Goal: Check status: Check status

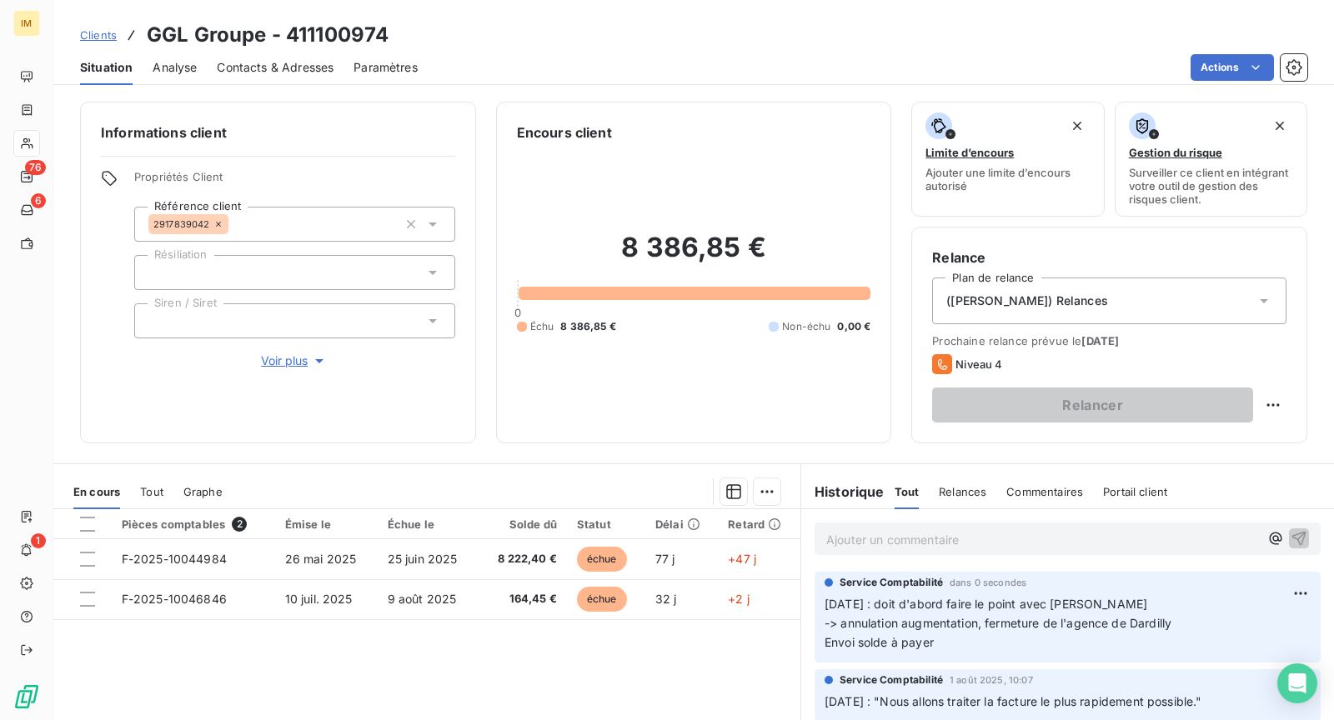
scroll to position [34, 0]
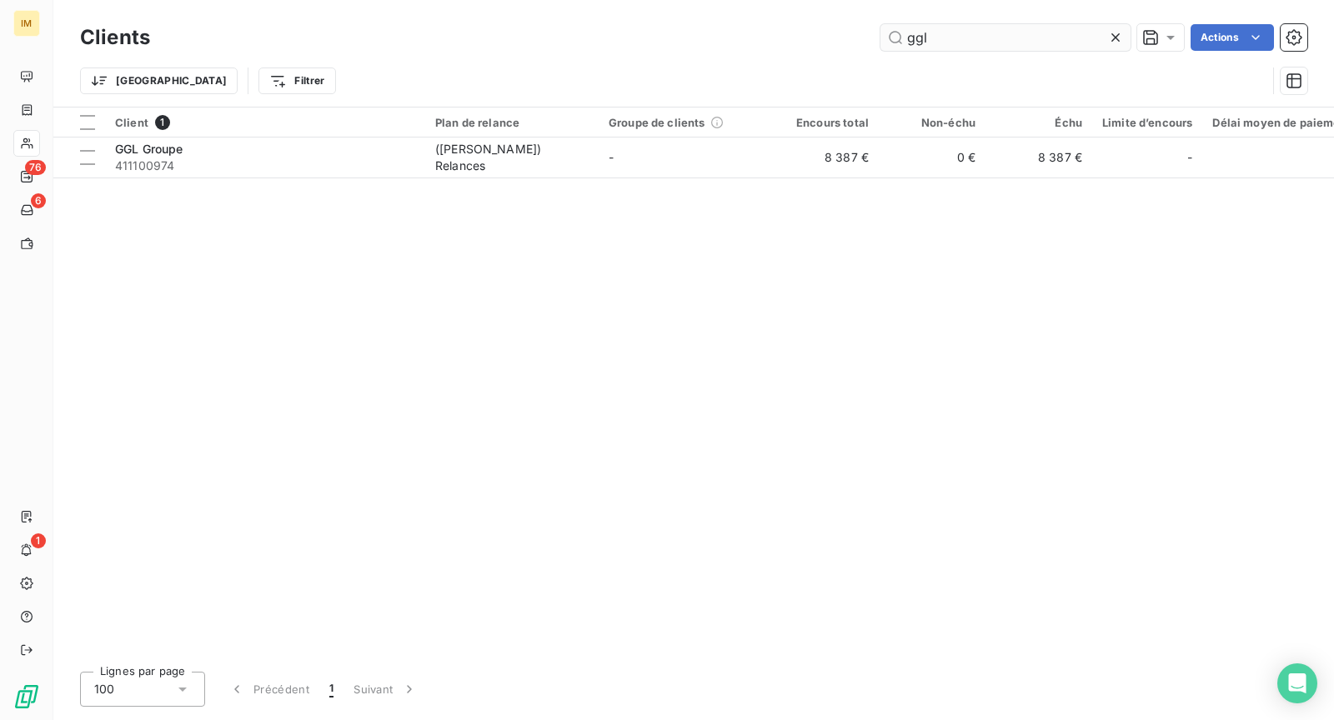
click at [938, 40] on input "ggl" at bounding box center [1005, 37] width 250 height 27
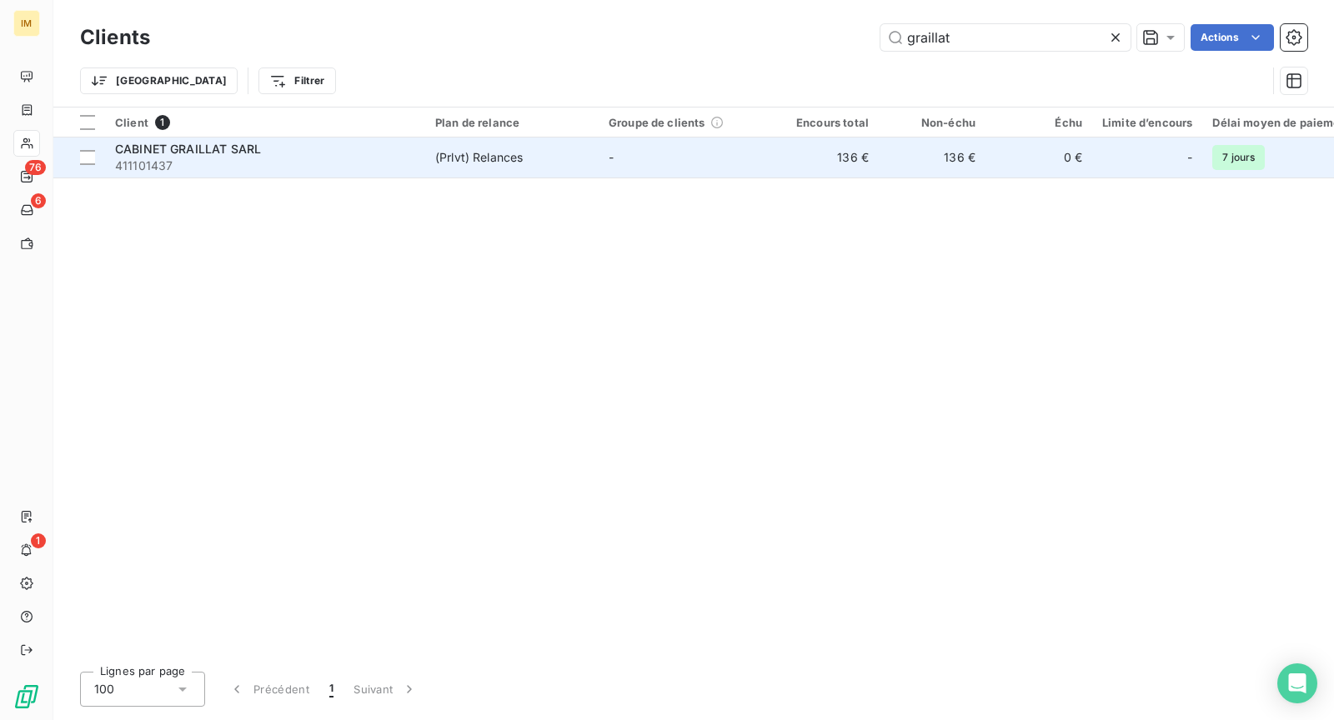
type input "graillat"
click at [594, 173] on td "(Prlvt) Relances" at bounding box center [511, 158] width 173 height 40
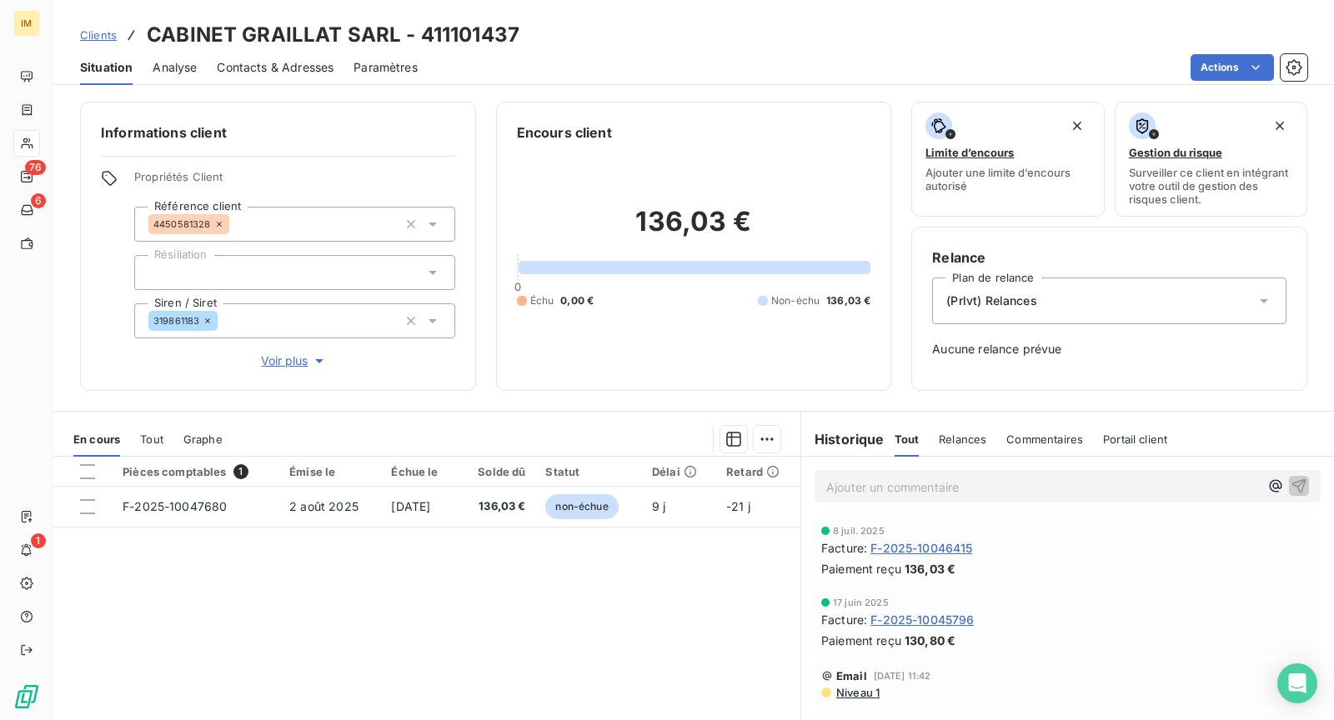
scroll to position [1, 0]
click at [288, 354] on span "Voir plus" at bounding box center [294, 360] width 67 height 17
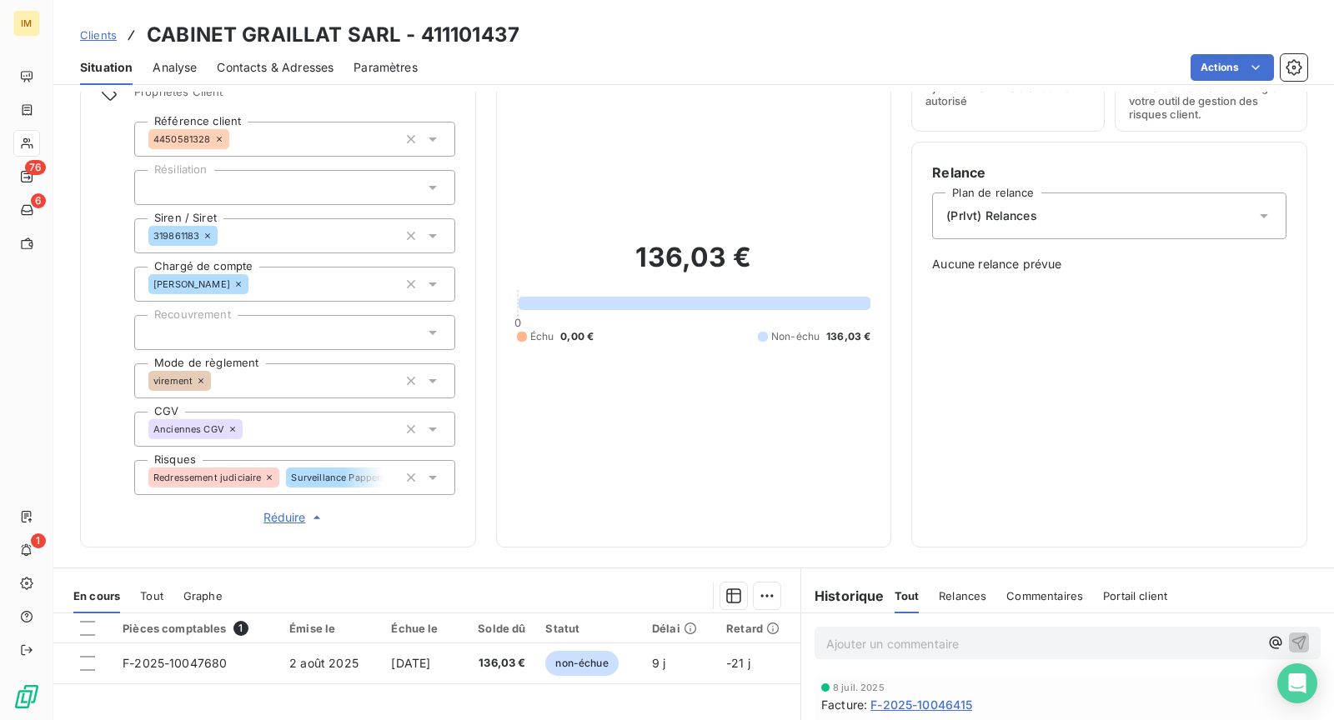
scroll to position [0, 0]
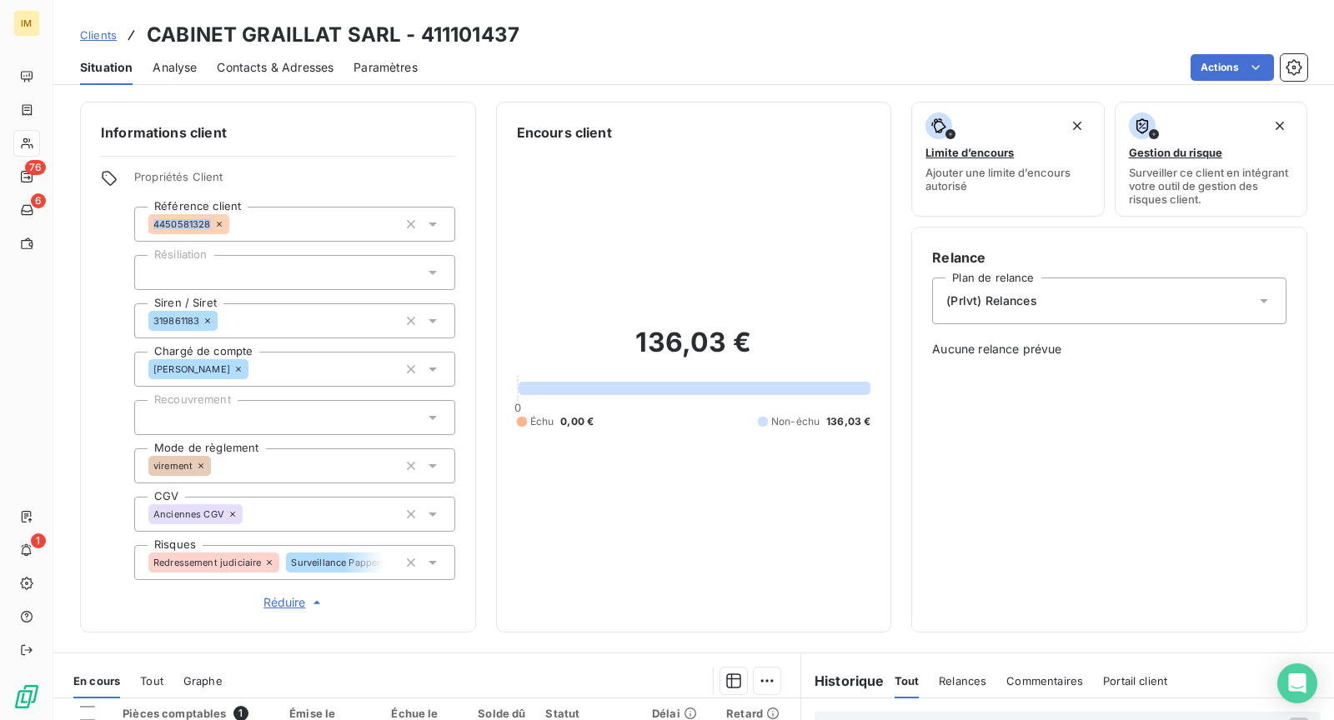
copy span "4450581328"
drag, startPoint x: 209, startPoint y: 223, endPoint x: 412, endPoint y: 88, distance: 243.0
click at [383, 93] on div "Informations client Propriétés Client Référence client 4450581328 Résiliation S…" at bounding box center [693, 406] width 1281 height 629
click at [434, 568] on icon at bounding box center [432, 562] width 17 height 17
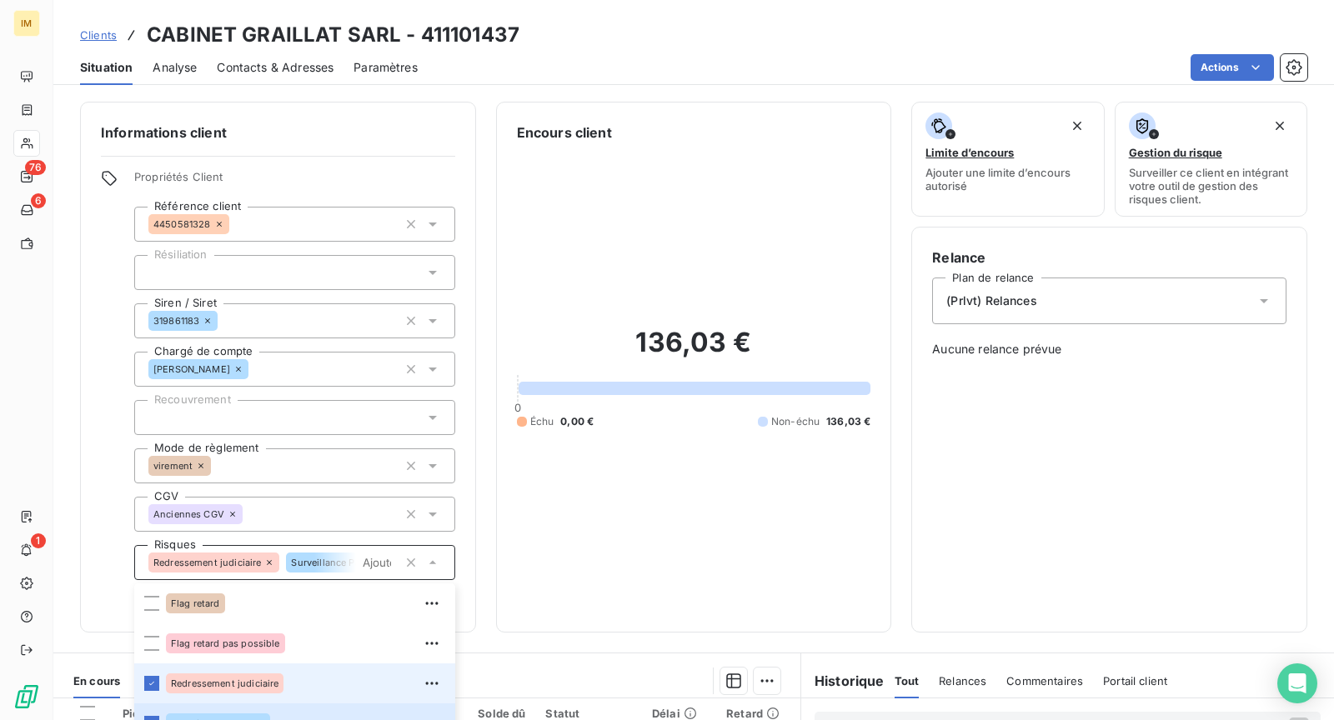
click at [494, 563] on div "Informations client Propriétés Client Référence client 4450581328 Résiliation S…" at bounding box center [693, 367] width 1281 height 531
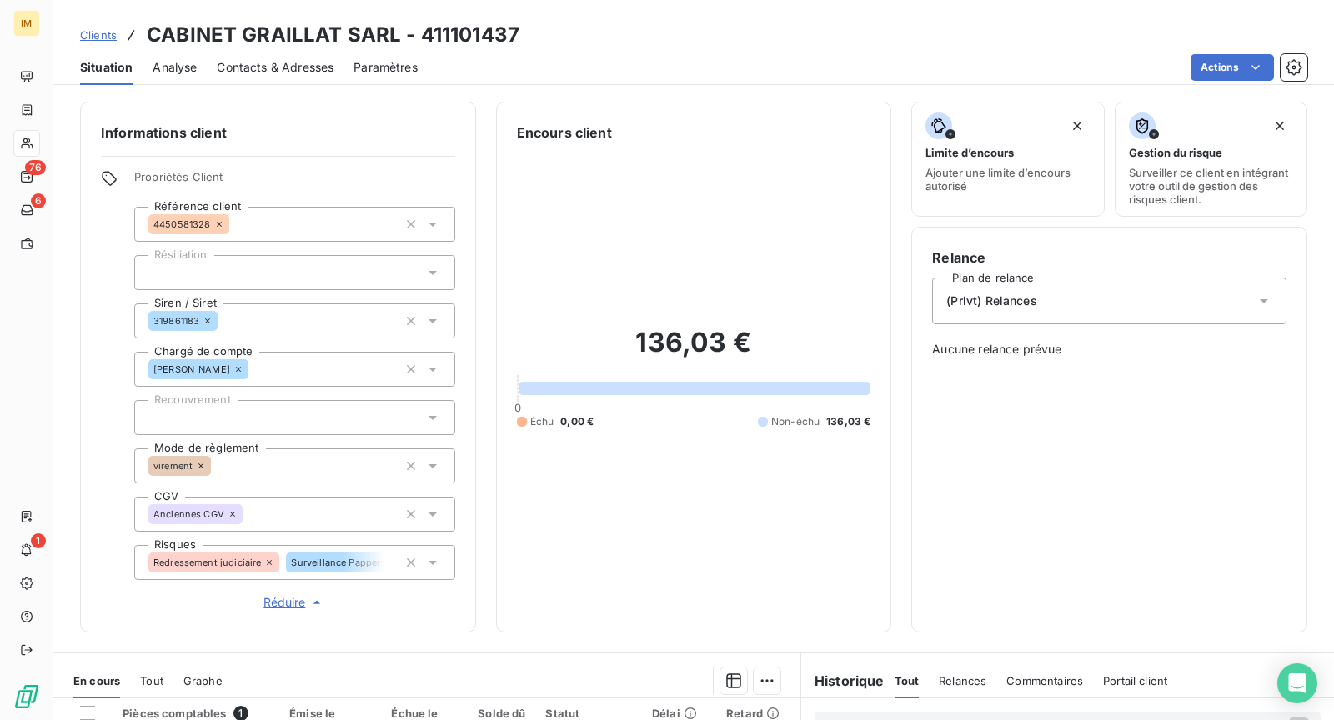
click at [359, 563] on span "Surveillance Pappers" at bounding box center [338, 563] width 94 height 10
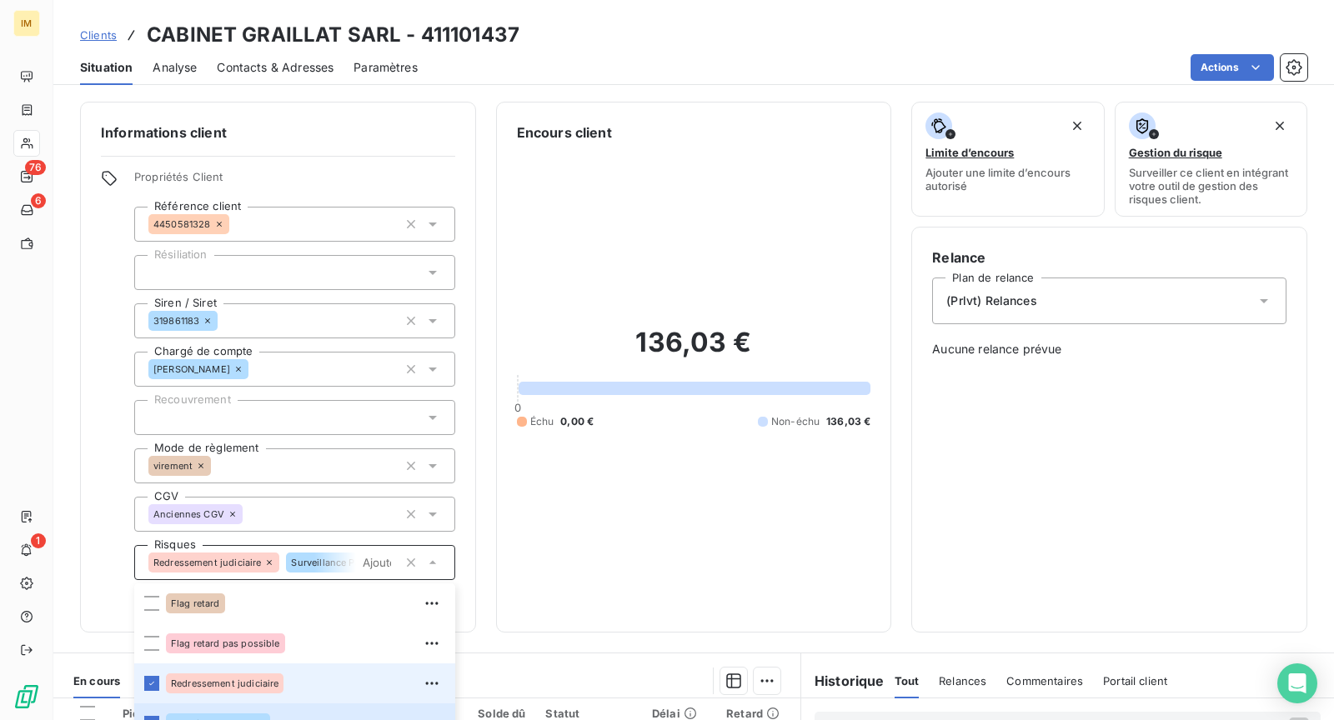
click at [522, 543] on div "136,03 € 0 Échu 0,00 € Non-échu 136,03 €" at bounding box center [694, 377] width 354 height 469
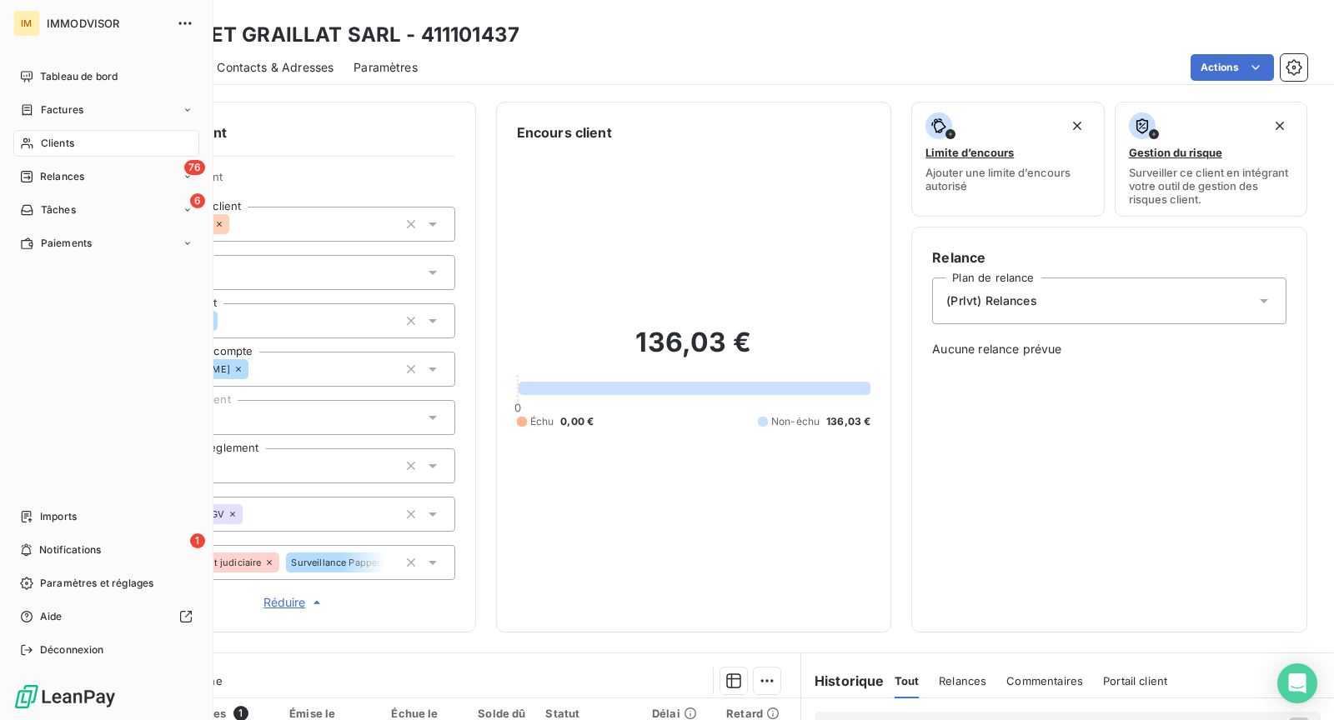
click at [28, 130] on div "Clients" at bounding box center [106, 143] width 186 height 27
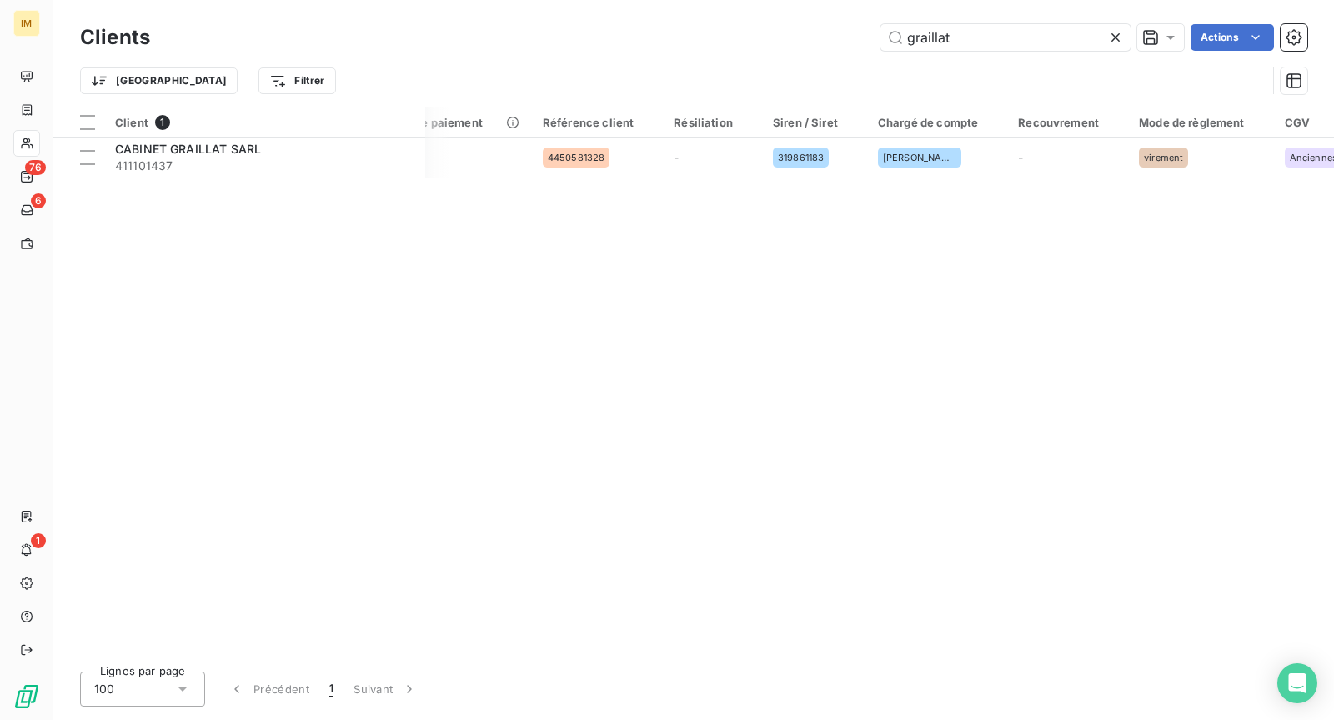
scroll to position [0, 1012]
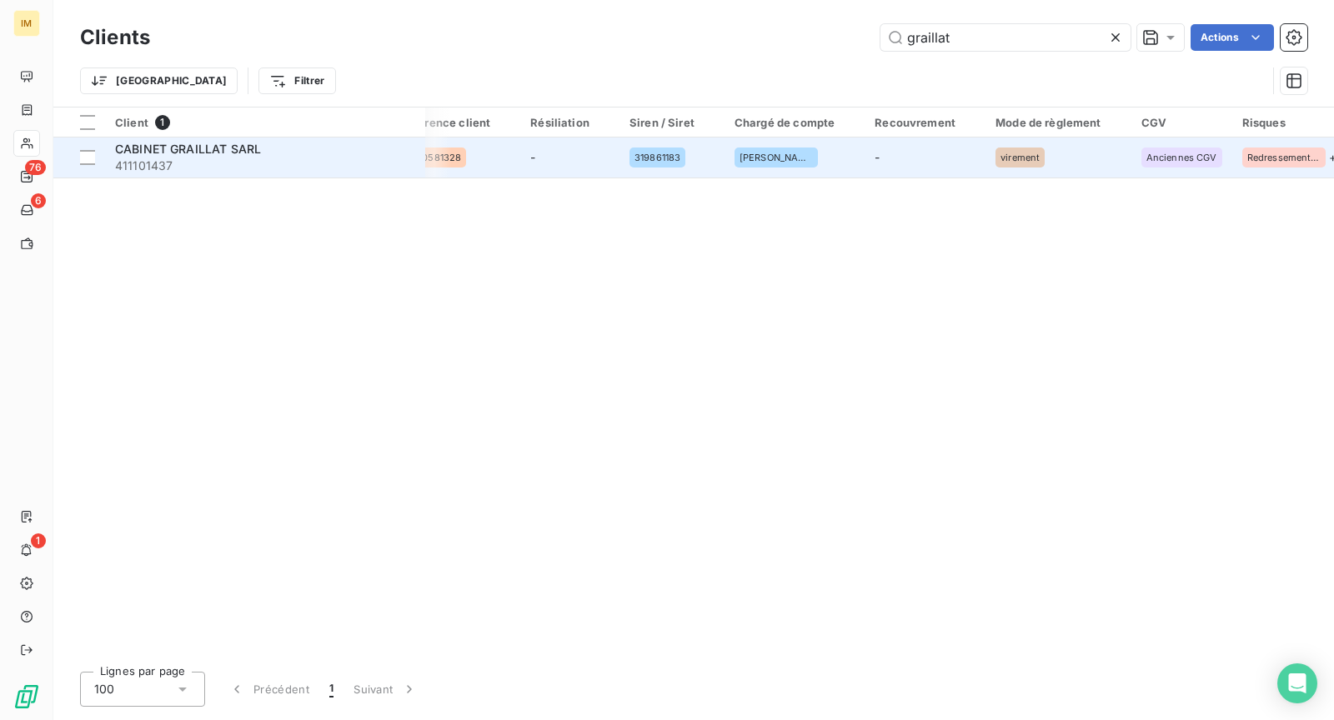
click at [1329, 154] on span "+ 1" at bounding box center [1335, 157] width 13 height 18
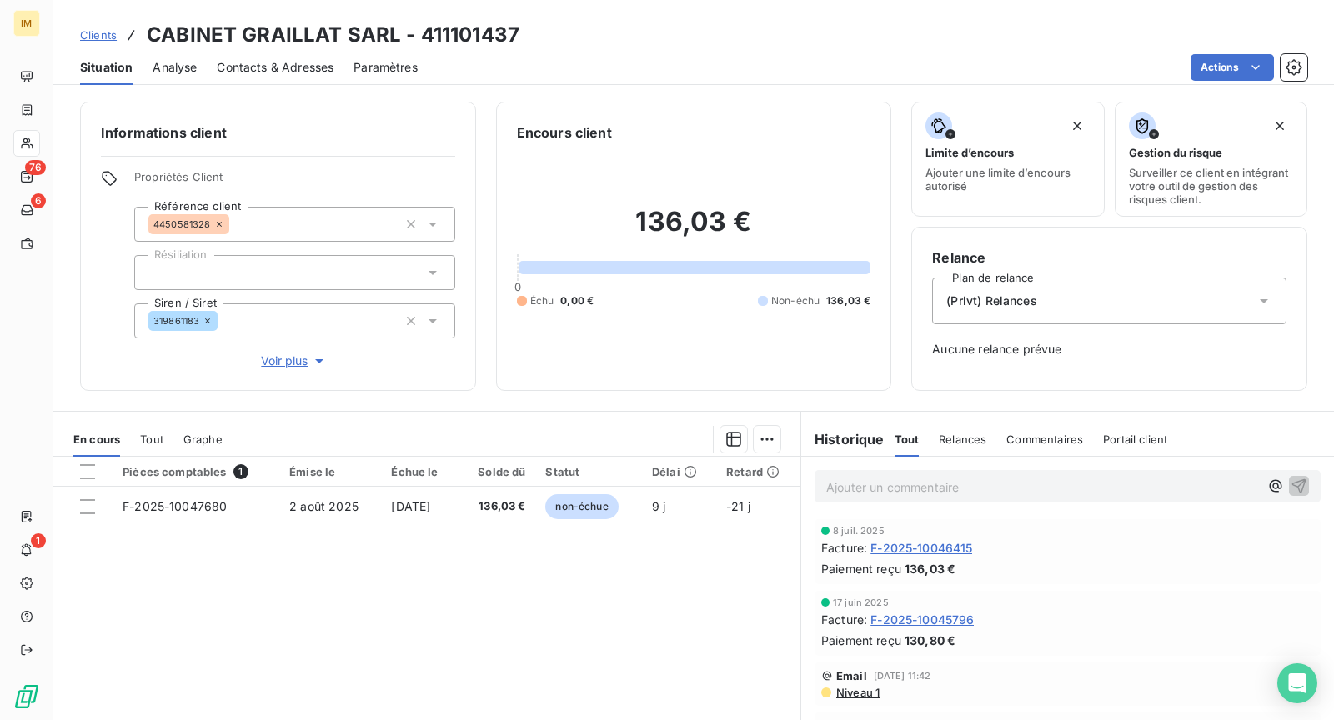
click at [277, 352] on button "Voir plus" at bounding box center [294, 361] width 321 height 18
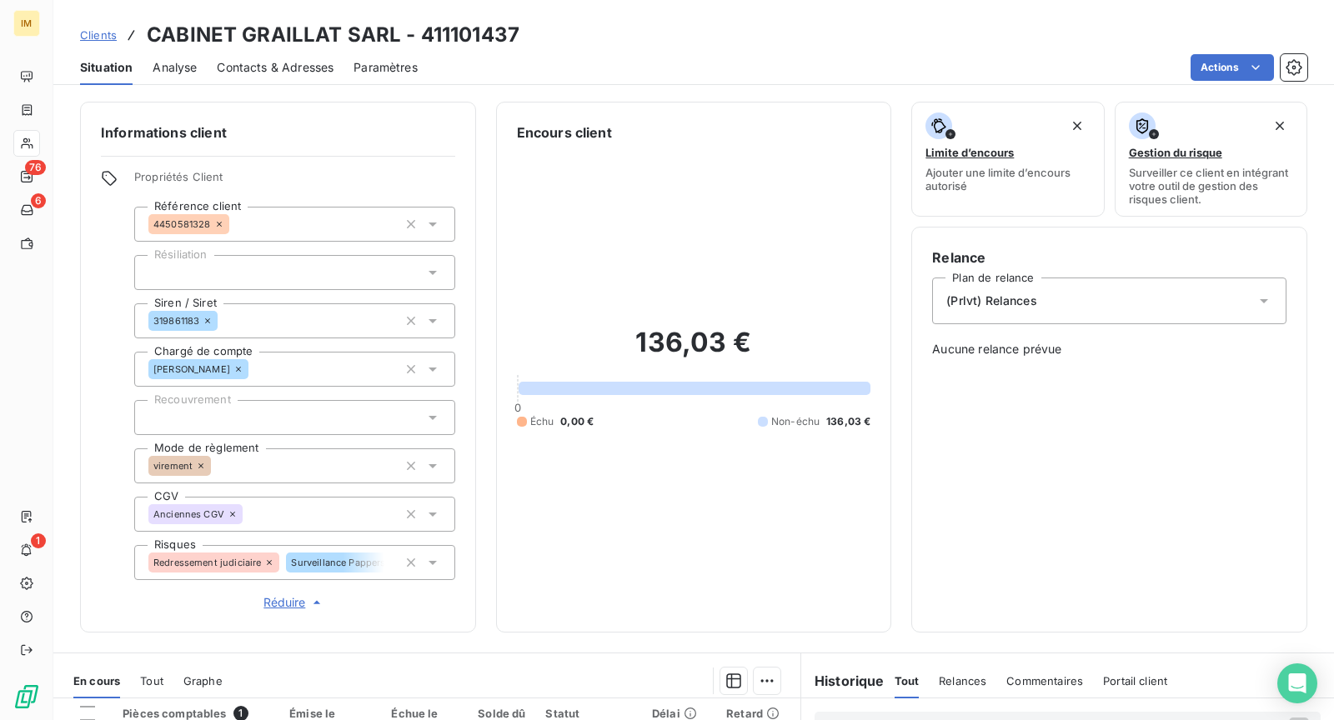
click at [333, 558] on span "Surveillance Pappers" at bounding box center [338, 563] width 94 height 10
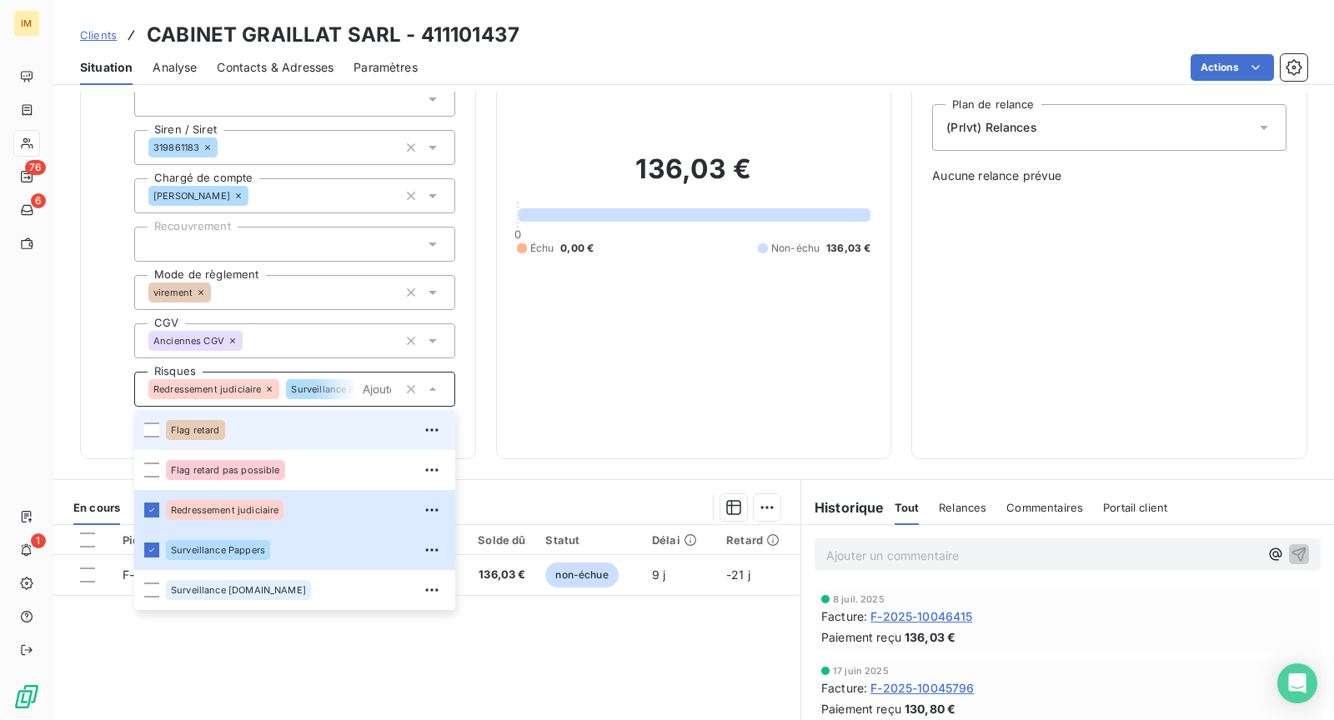
scroll to position [170, 0]
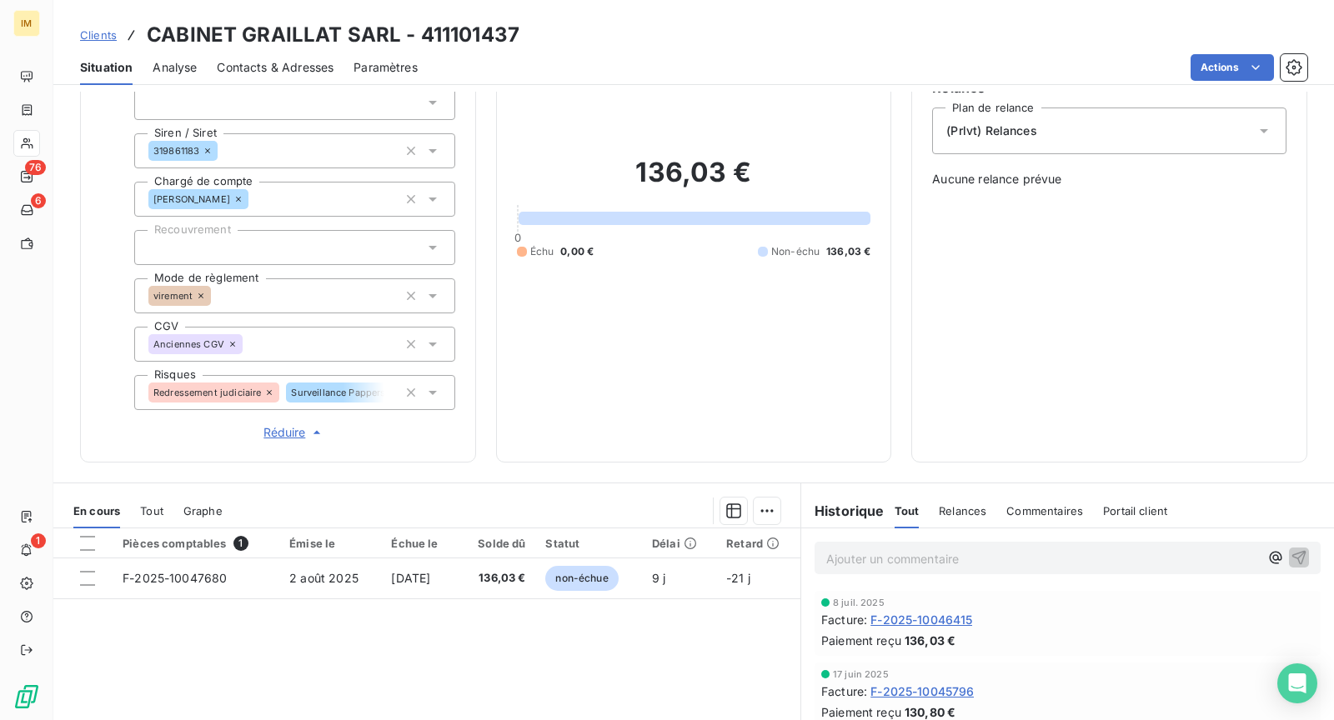
click at [93, 349] on div "Informations client Propriétés Client Référence client 4450581328 Résiliation S…" at bounding box center [278, 197] width 396 height 531
click at [845, 549] on p "Ajouter un commentaire ﻿" at bounding box center [1042, 559] width 433 height 21
click at [872, 565] on p "Ajouter un commentaire ﻿" at bounding box center [1042, 559] width 433 height 21
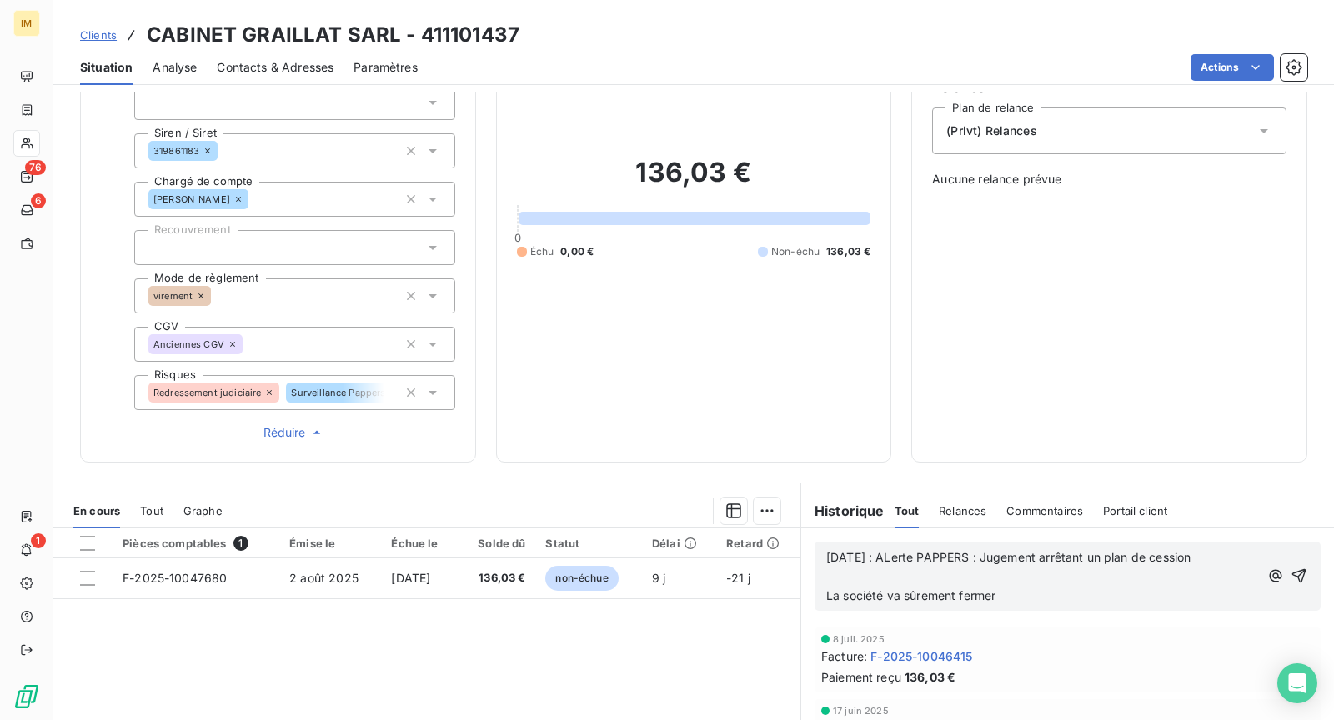
click at [950, 587] on p "La société va sûrement fermer" at bounding box center [1042, 596] width 433 height 19
click at [827, 595] on span "La société va sûrement fermer" at bounding box center [910, 596] width 169 height 14
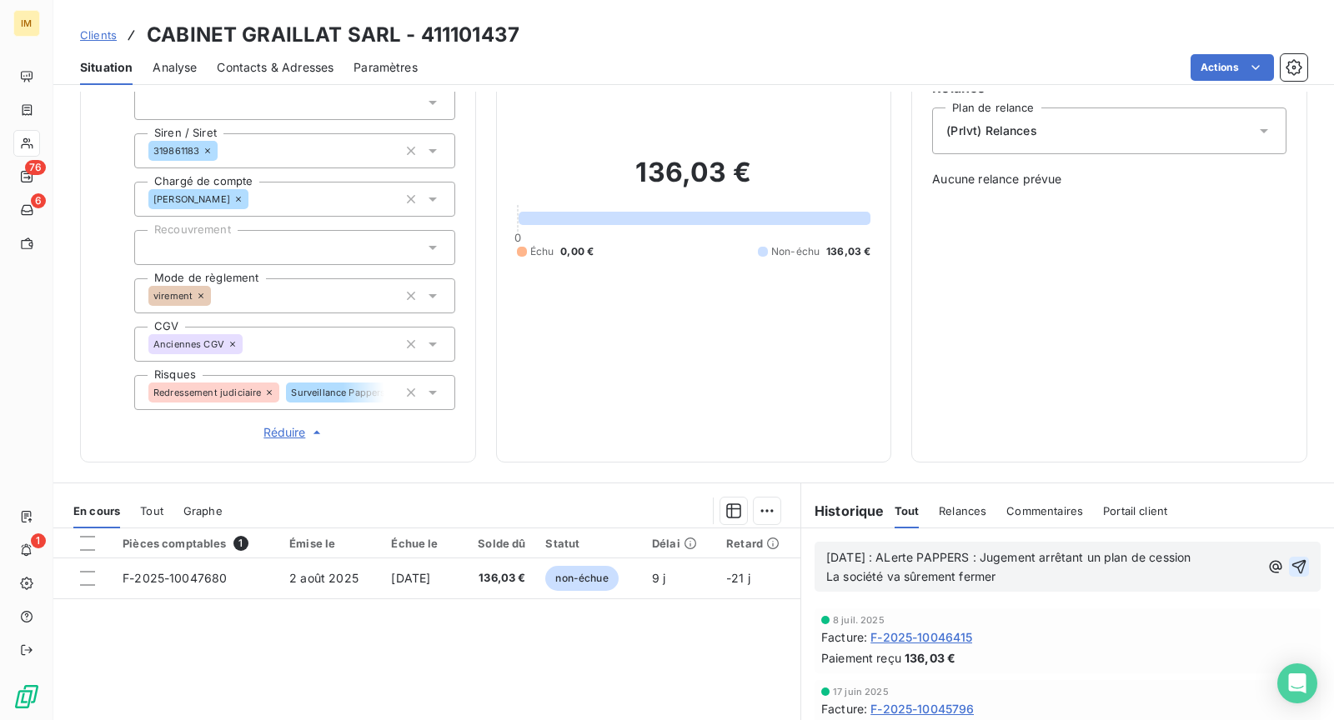
click at [1302, 563] on icon "button" at bounding box center [1299, 567] width 17 height 17
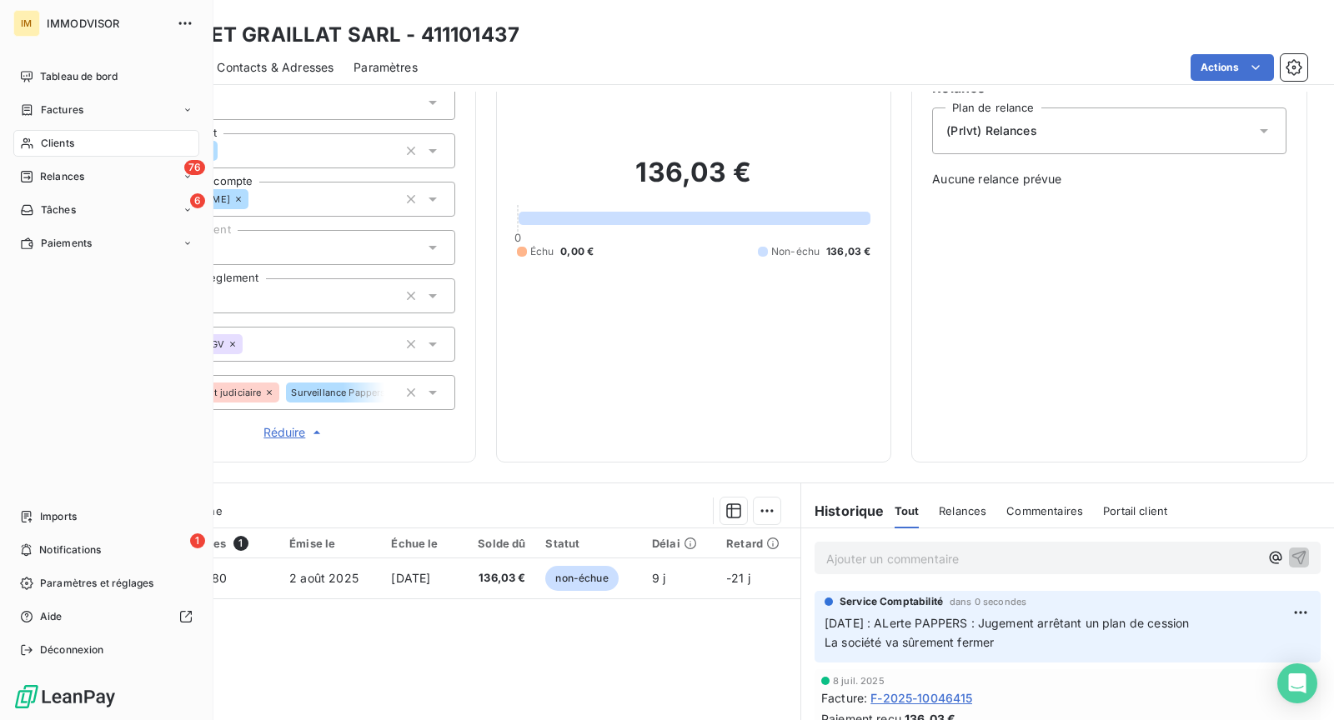
click at [43, 136] on span "Clients" at bounding box center [57, 143] width 33 height 15
click at [43, 138] on span "Clients" at bounding box center [57, 143] width 33 height 15
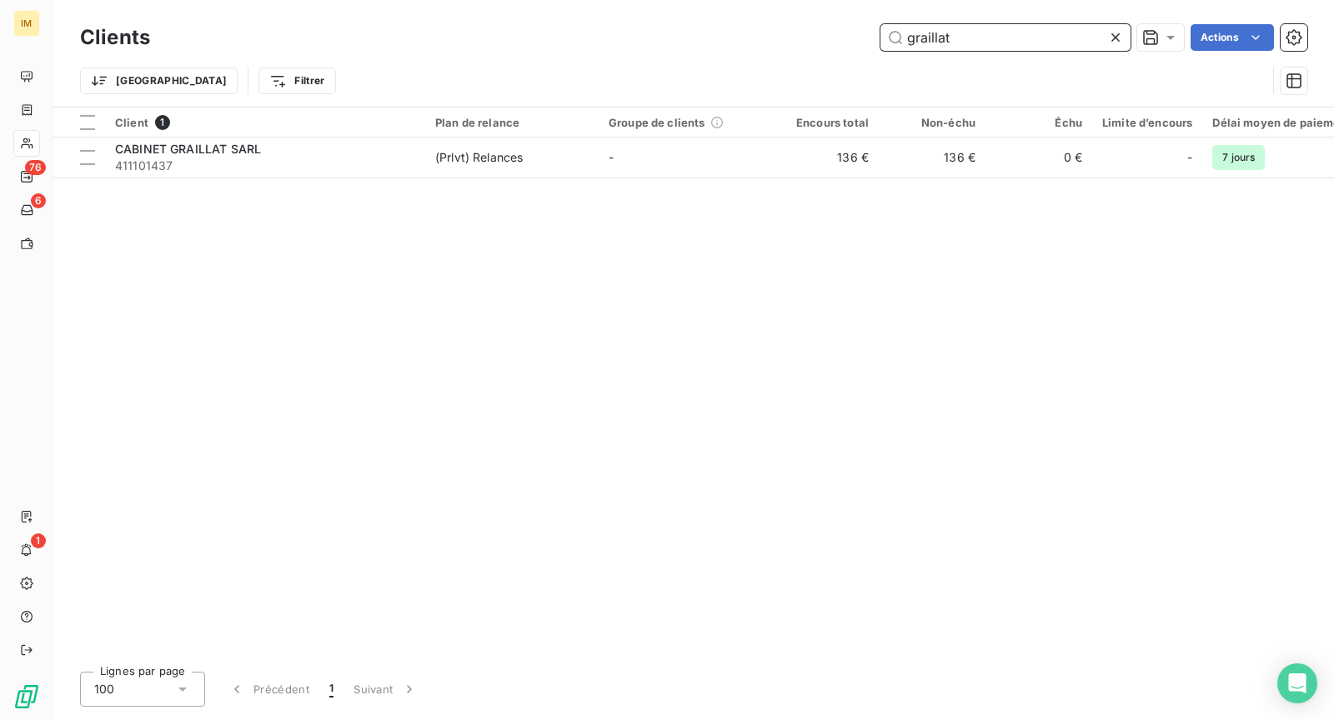
click at [1061, 27] on input "graillat" at bounding box center [1005, 37] width 250 height 27
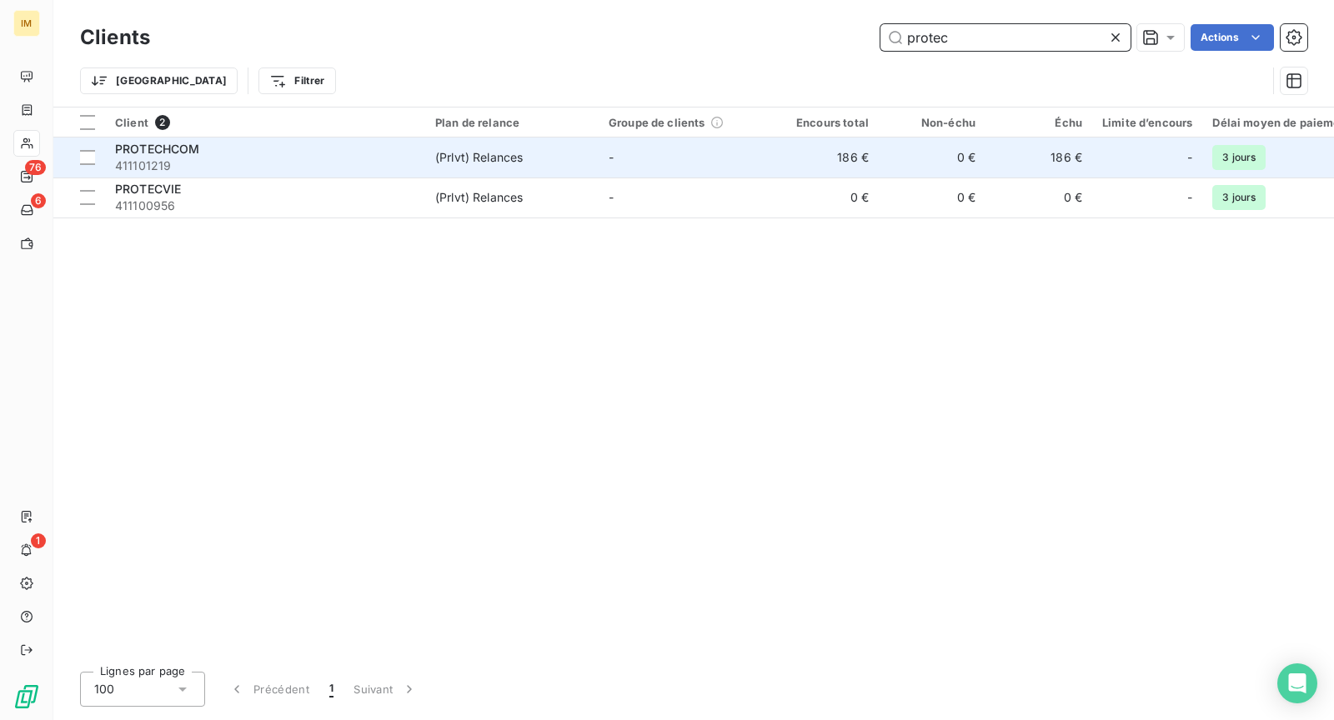
type input "protec"
click at [383, 164] on span "411101219" at bounding box center [265, 166] width 300 height 17
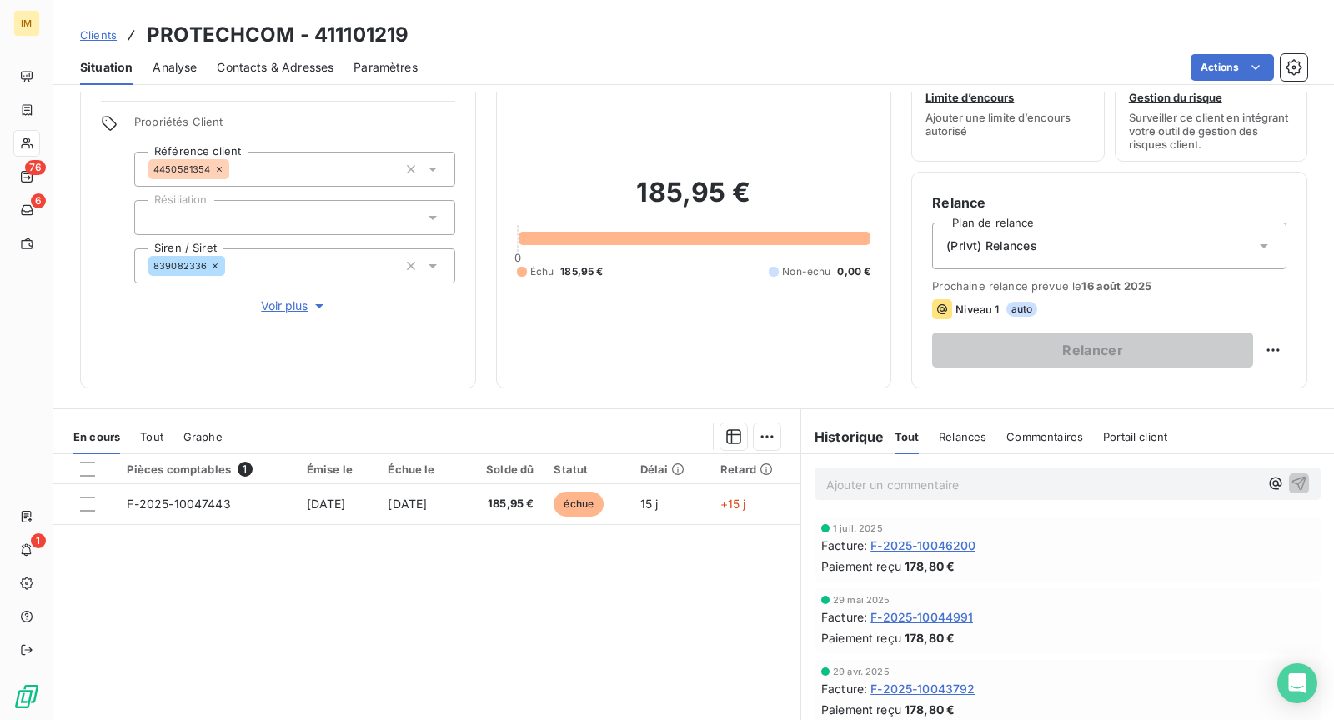
scroll to position [143, 0]
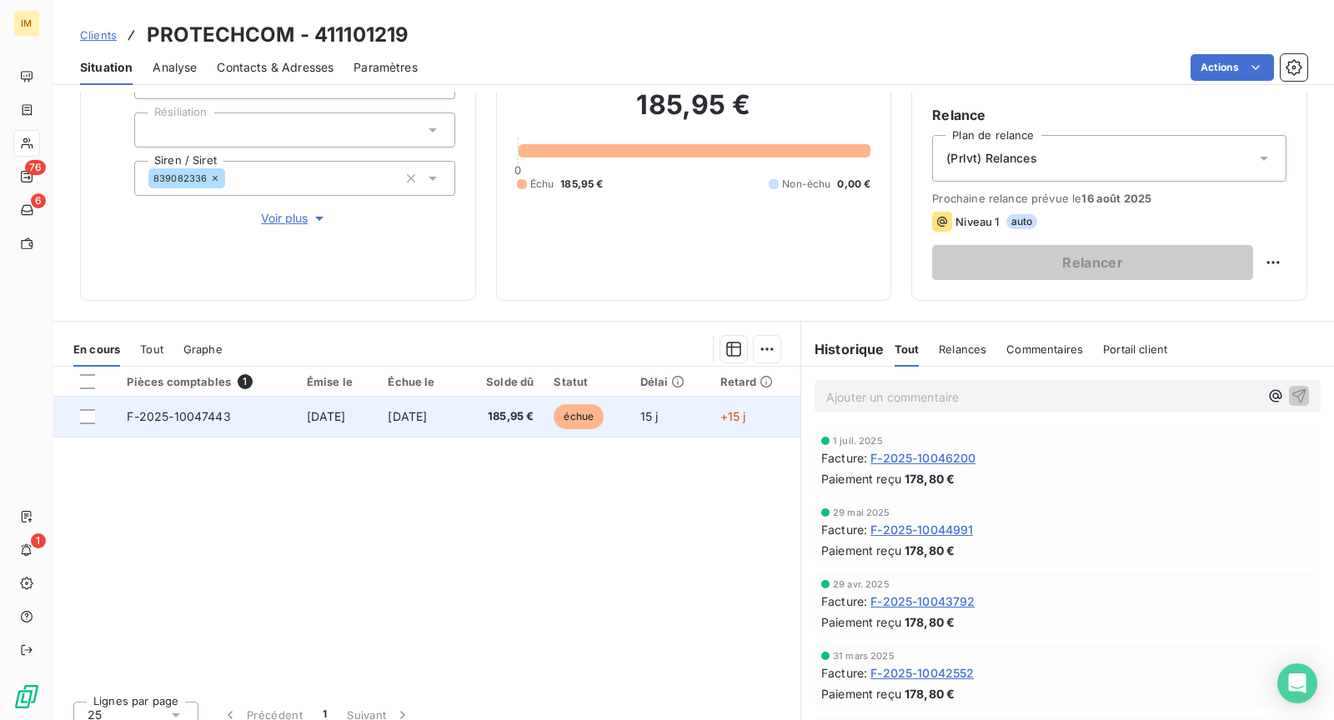
click at [424, 414] on span "[DATE]" at bounding box center [407, 416] width 39 height 14
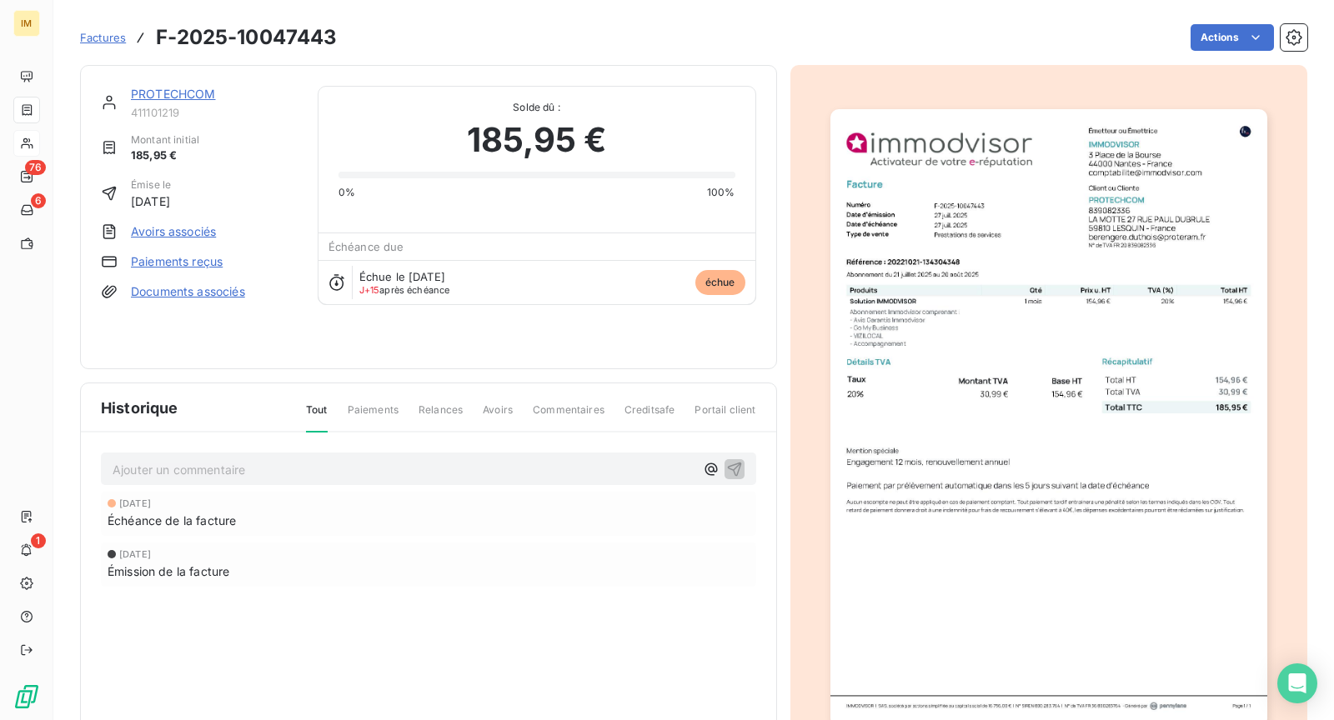
click at [1208, 58] on div "PROTECHCOM 411101219 Montant initial 185,95 € Émise le [DATE] Avoirs associés P…" at bounding box center [693, 412] width 1227 height 715
click at [1209, 32] on html "IM 76 6 1 Factures F-2025-10047443 Actions PROTECHCOM 411101219 Montant initial…" at bounding box center [667, 360] width 1334 height 720
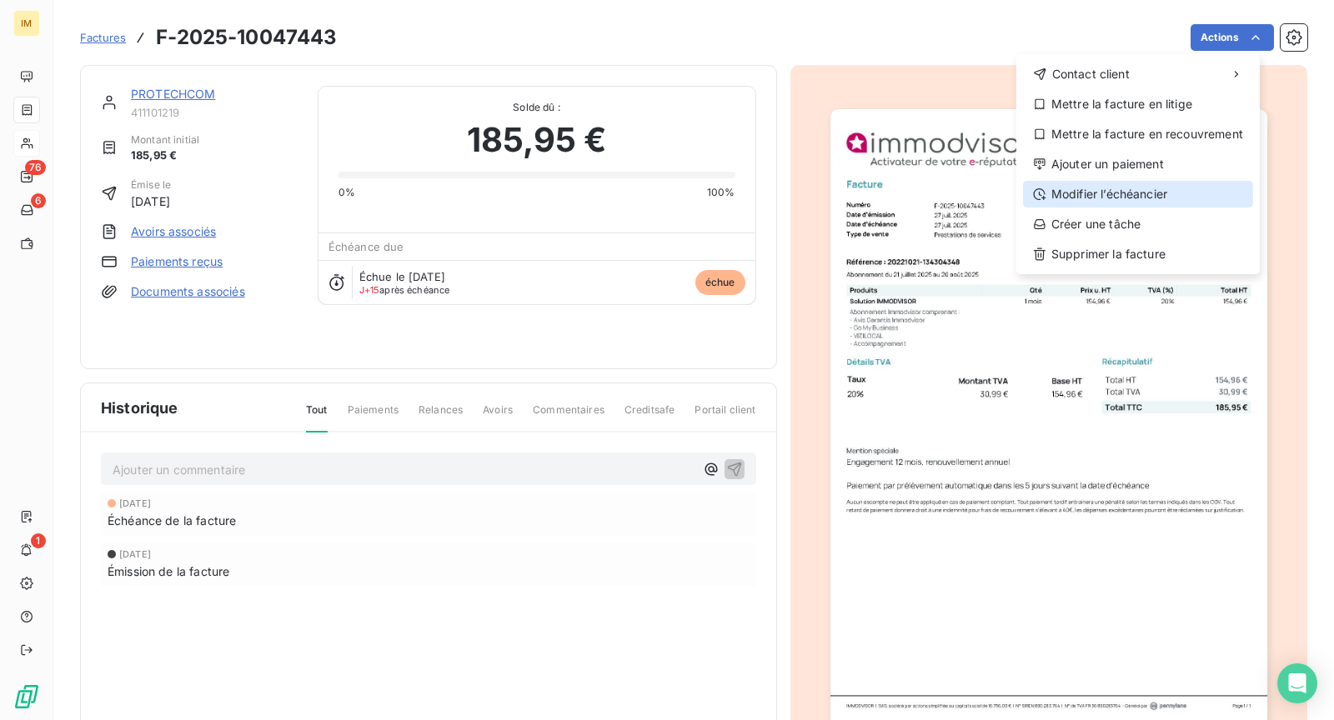
click at [1134, 190] on div "Modifier l’échéancier" at bounding box center [1138, 194] width 230 height 27
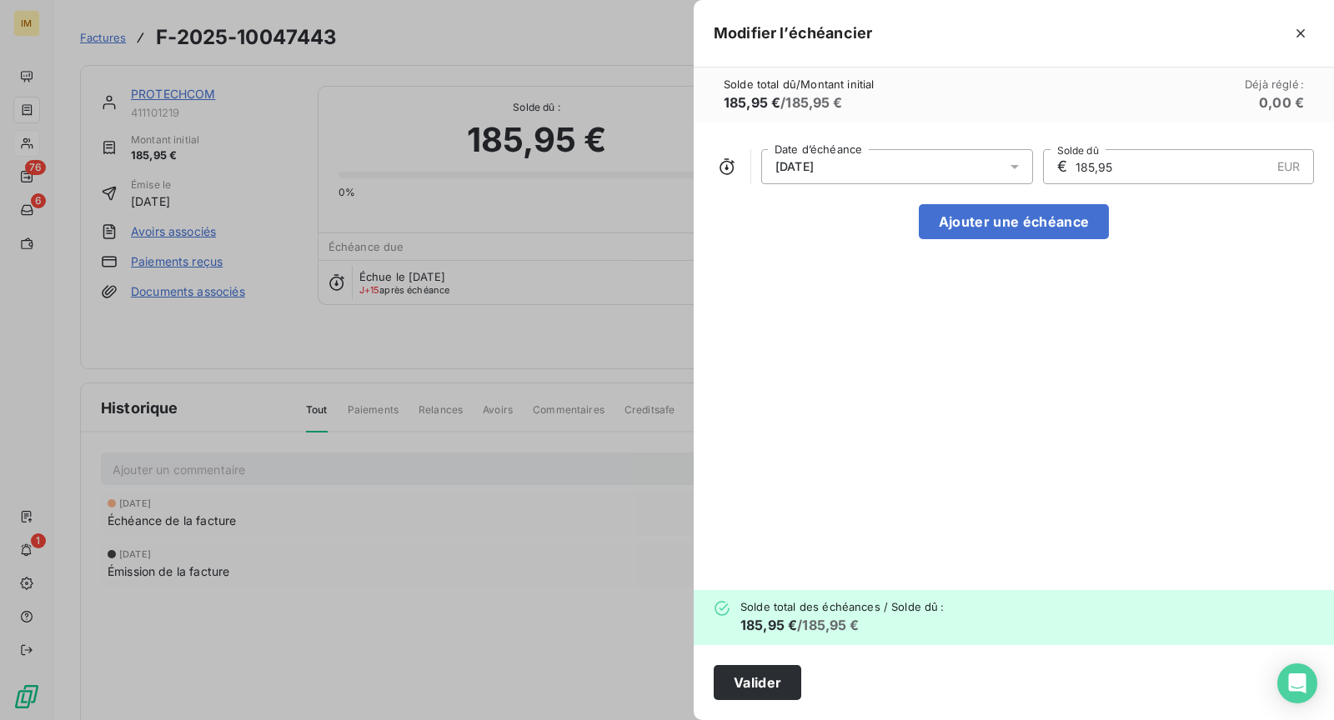
click at [905, 175] on div "[DATE]" at bounding box center [897, 166] width 272 height 35
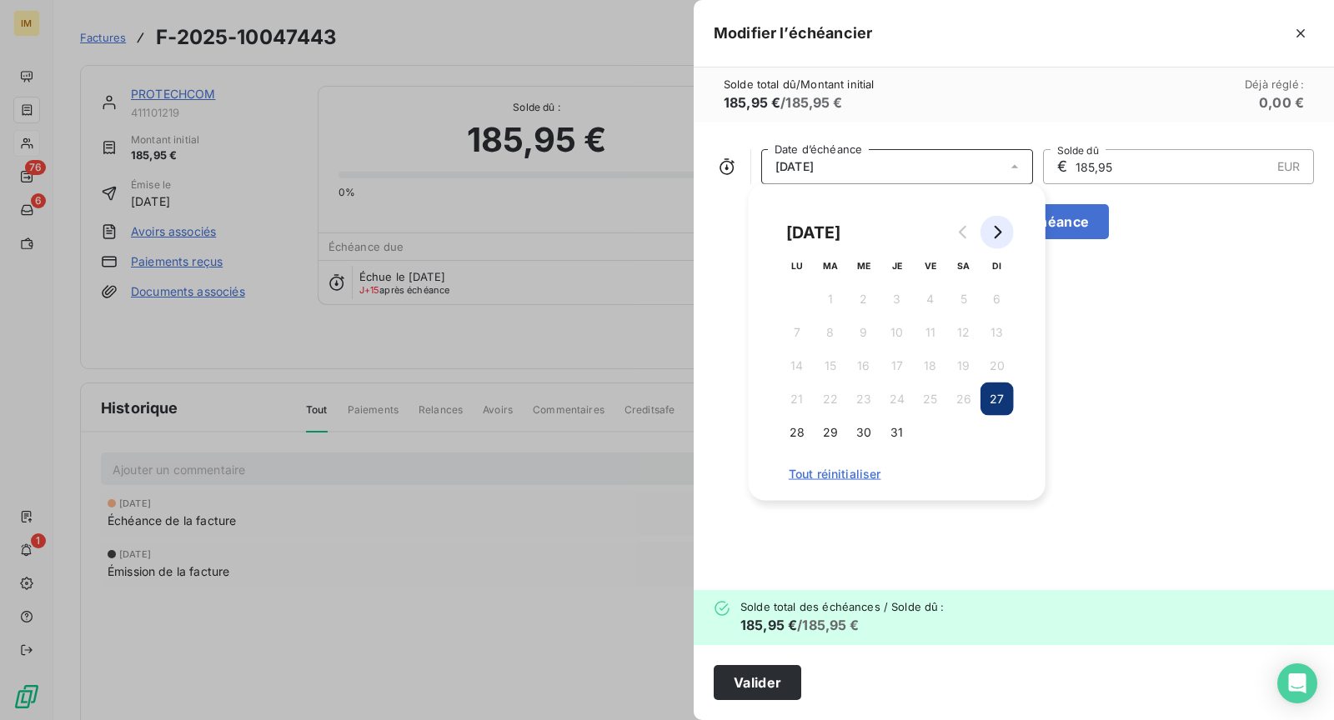
click at [998, 234] on icon "Go to next month" at bounding box center [999, 232] width 8 height 13
click at [858, 439] on button "27" at bounding box center [863, 432] width 33 height 33
click at [913, 554] on div "[DATE] Date d’échéance € 185,95 EUR Solde dû Ajouter une échéance" at bounding box center [1014, 357] width 640 height 468
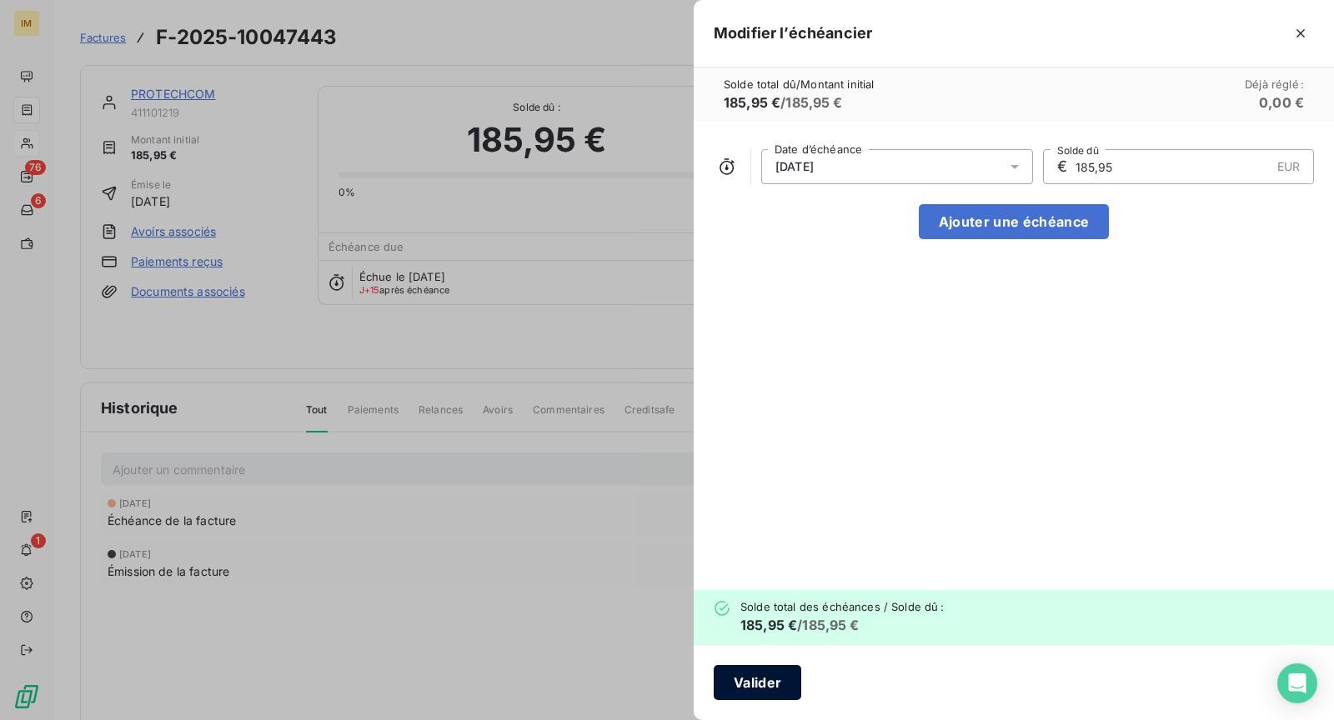
click at [790, 675] on button "Valider" at bounding box center [758, 682] width 88 height 35
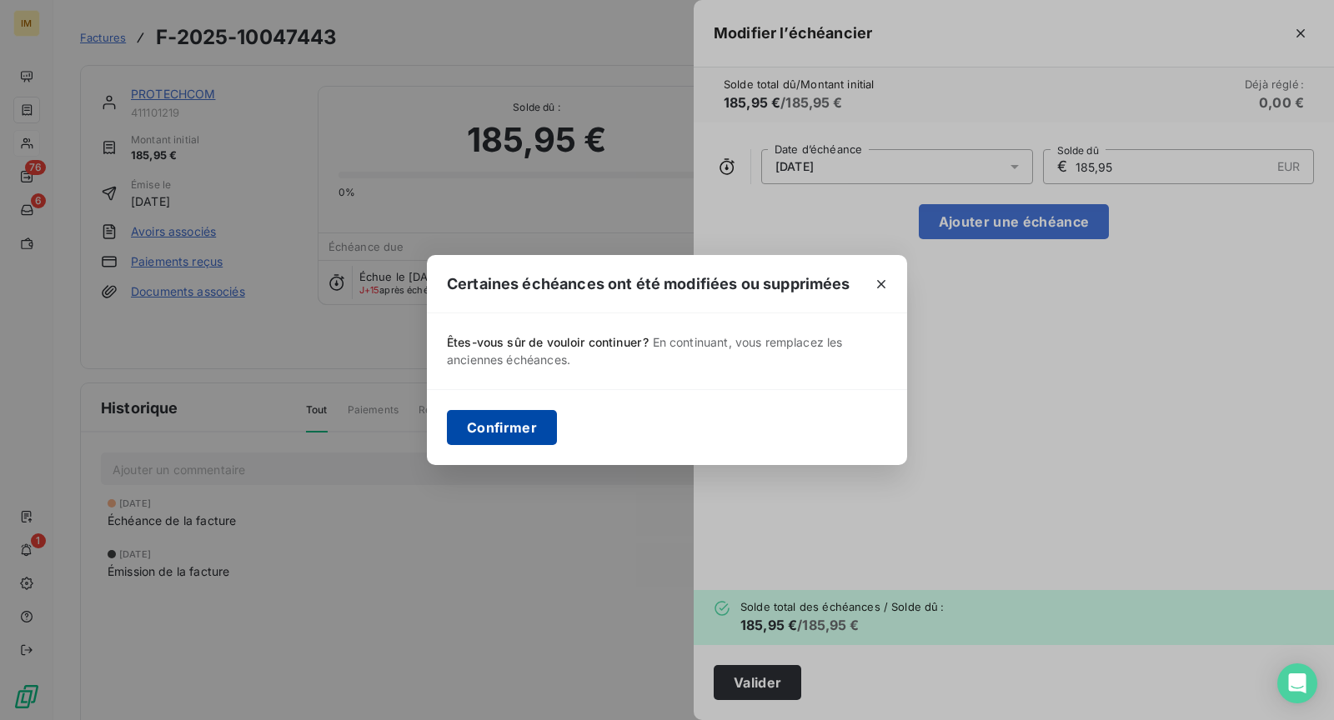
drag, startPoint x: 531, startPoint y: 422, endPoint x: 550, endPoint y: 425, distance: 19.5
click at [532, 422] on button "Confirmer" at bounding box center [502, 427] width 110 height 35
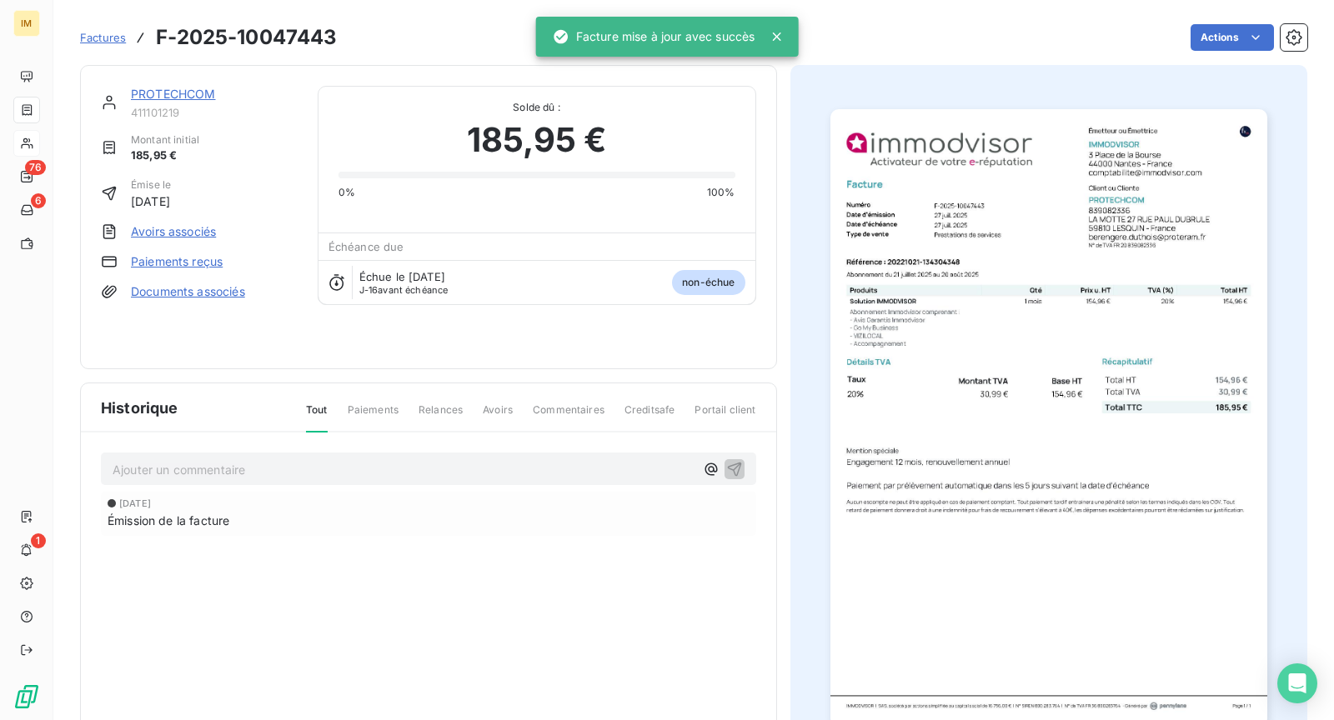
click at [187, 98] on link "PROTECHCOM" at bounding box center [173, 94] width 85 height 14
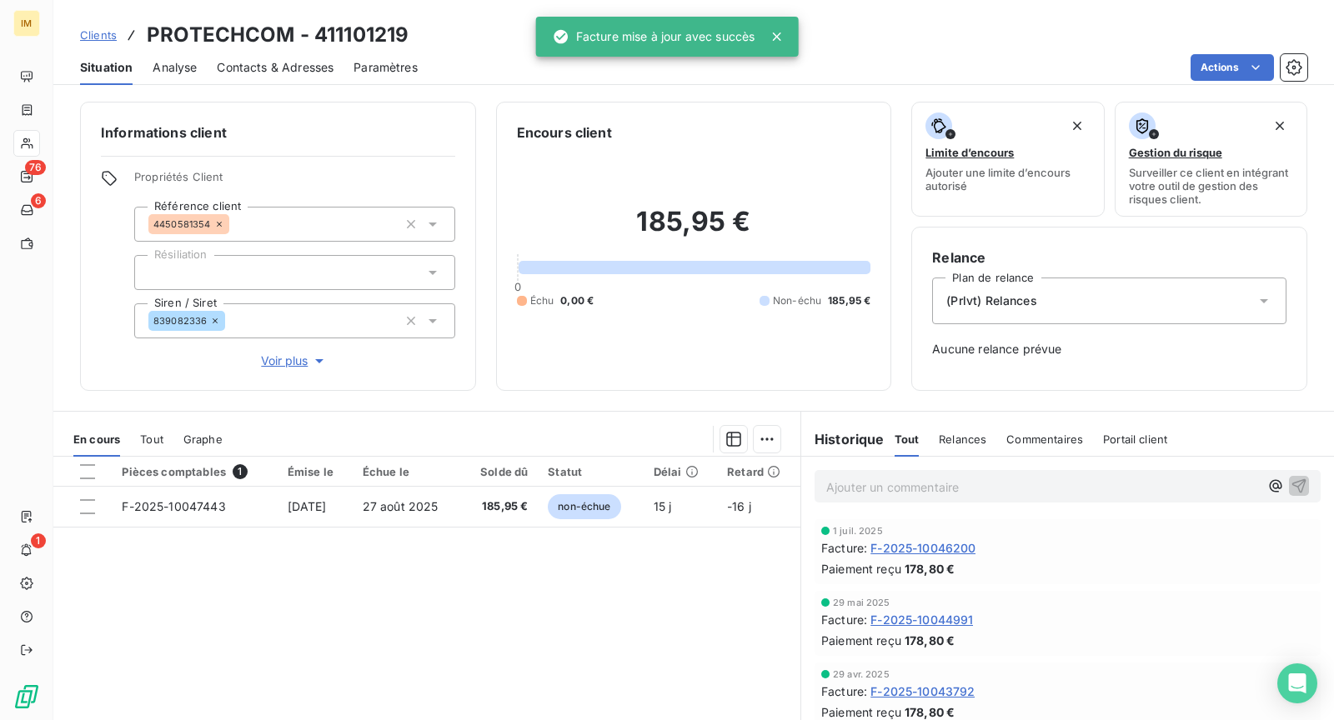
click at [863, 494] on p "Ajouter un commentaire ﻿" at bounding box center [1042, 487] width 433 height 21
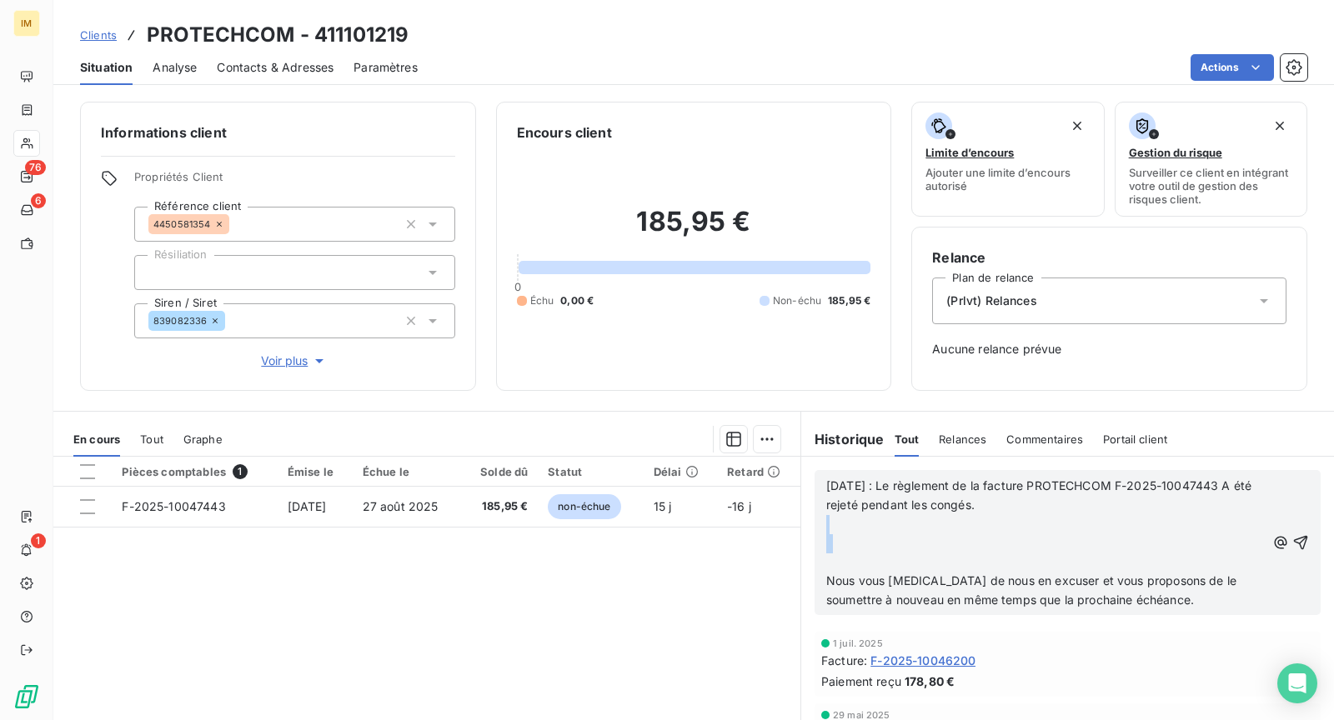
drag, startPoint x: 837, startPoint y: 560, endPoint x: 792, endPoint y: 526, distance: 56.5
click at [800, 526] on section "Historique Tout Relances Commentaires Portail client Tout Relances Commentaires…" at bounding box center [1067, 620] width 534 height 416
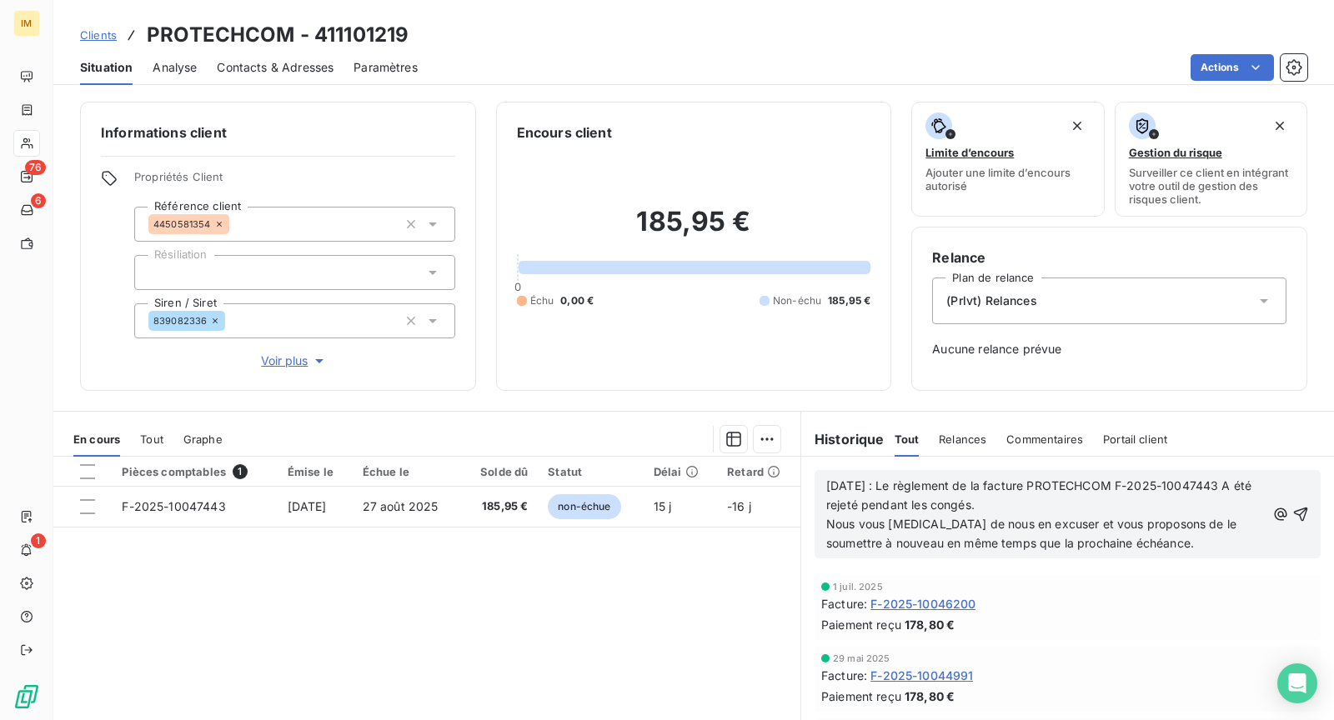
drag, startPoint x: 1277, startPoint y: 511, endPoint x: 1274, endPoint y: 528, distance: 17.0
click at [1294, 511] on icon "button" at bounding box center [1301, 514] width 14 height 14
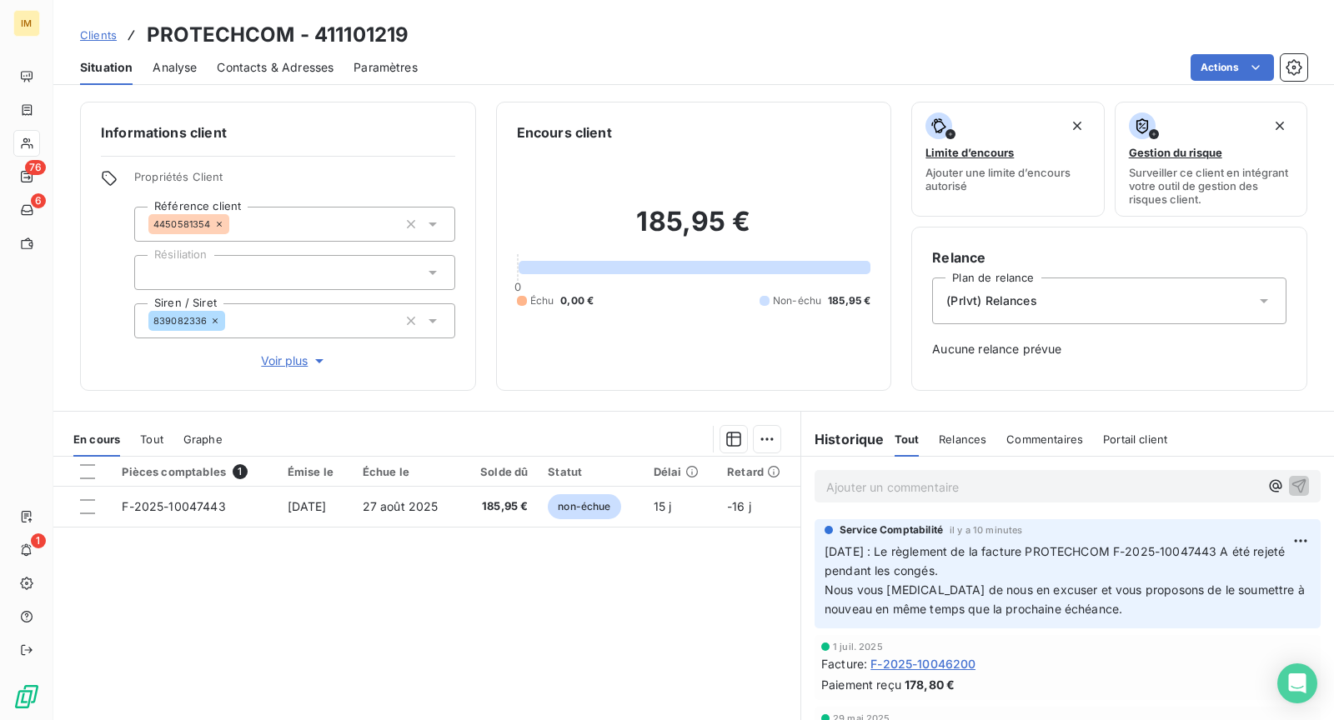
click at [40, 151] on div at bounding box center [26, 143] width 27 height 27
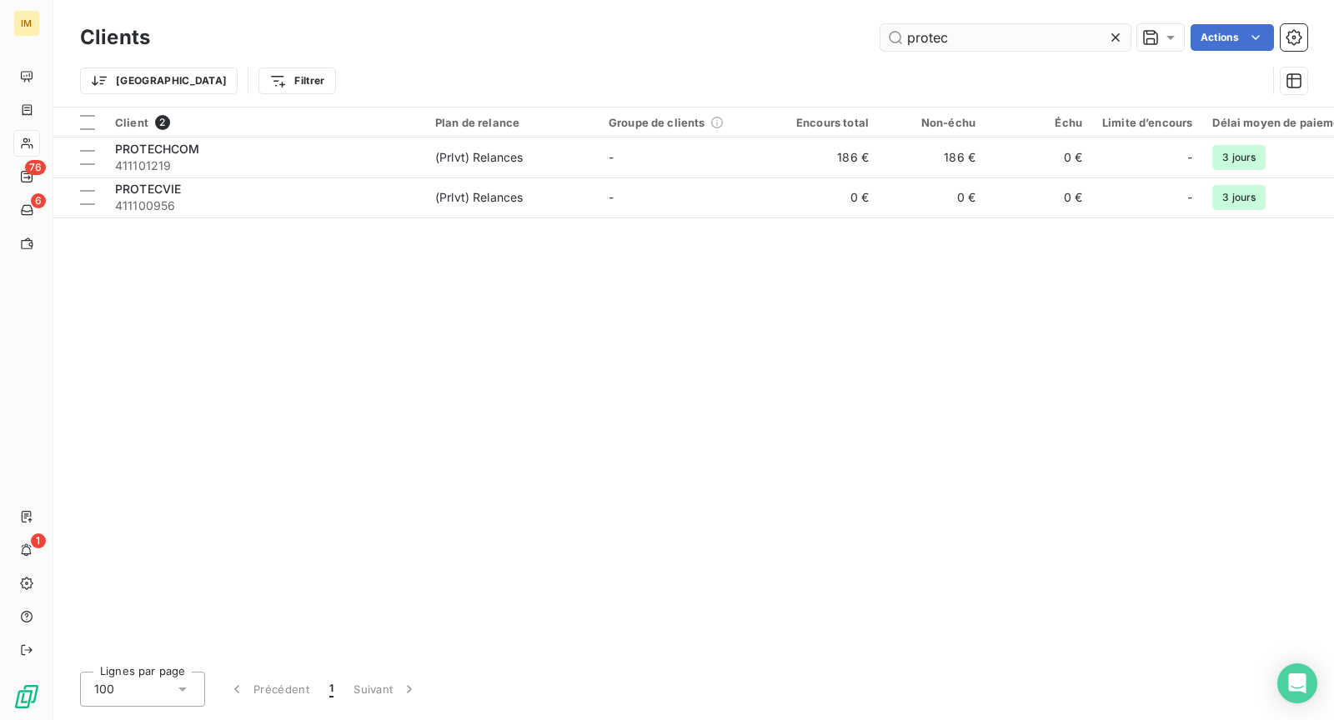
click at [958, 29] on input "protec" at bounding box center [1005, 37] width 250 height 27
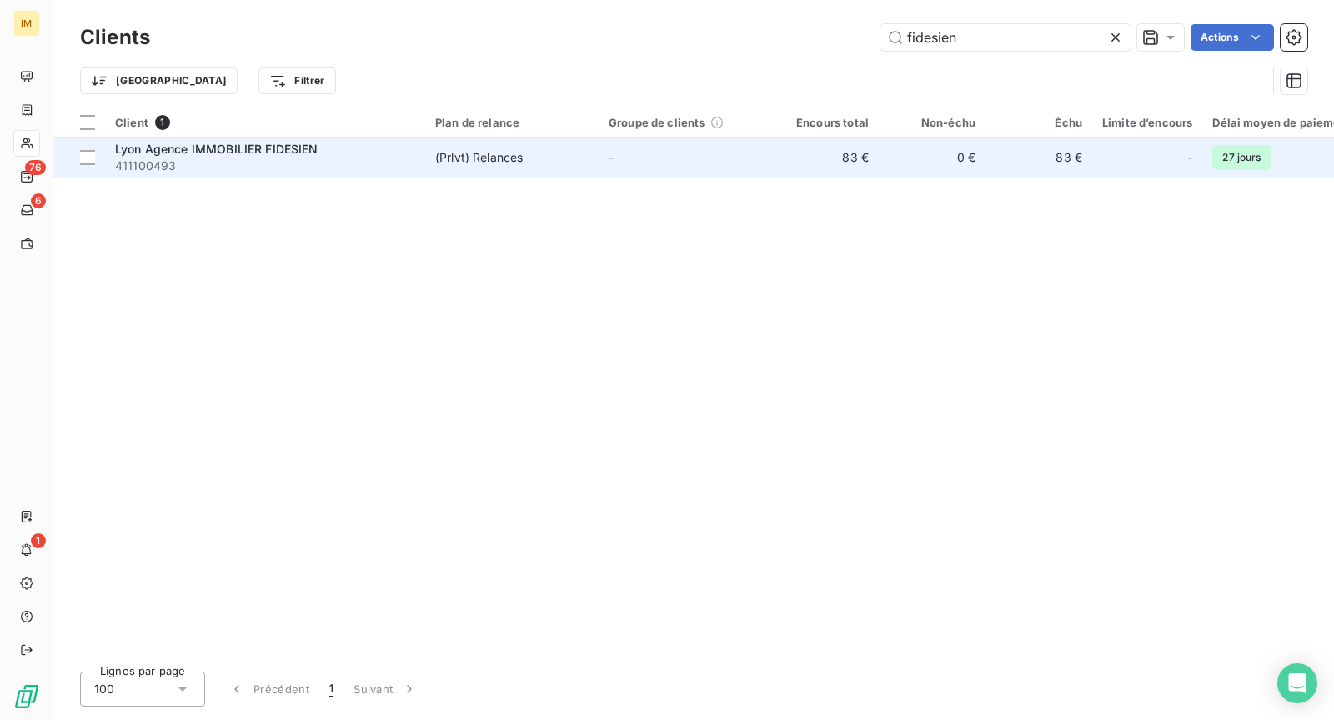
type input "fidesien"
click at [389, 153] on div "Lyon Agence IMMOBILIER FIDESIEN" at bounding box center [265, 149] width 300 height 17
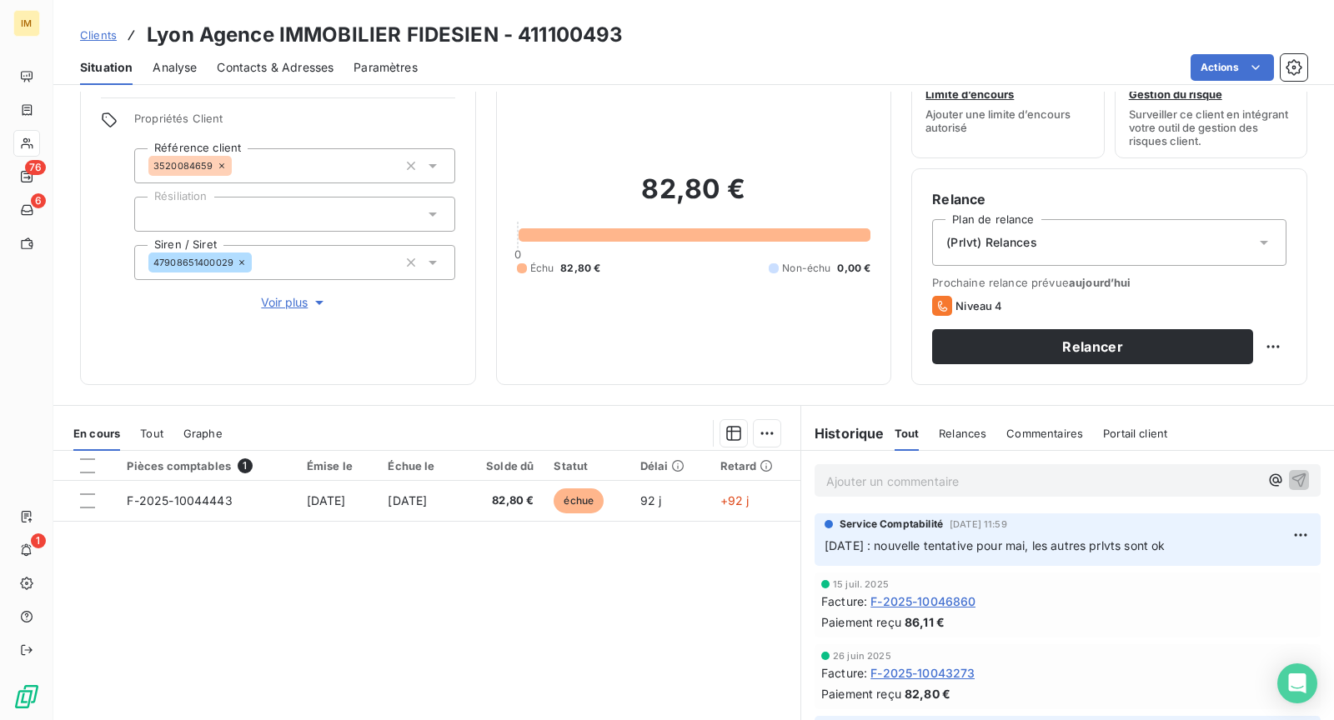
scroll to position [153, 0]
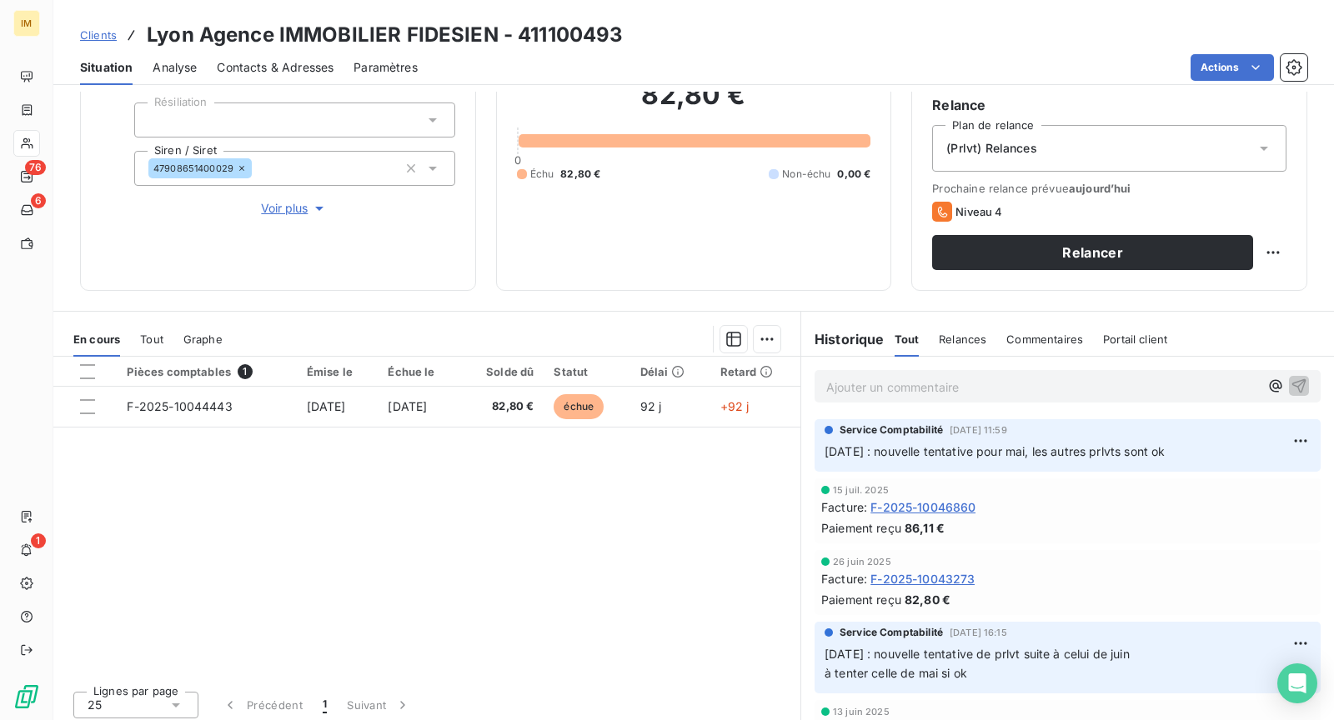
click at [37, 139] on div at bounding box center [26, 143] width 27 height 27
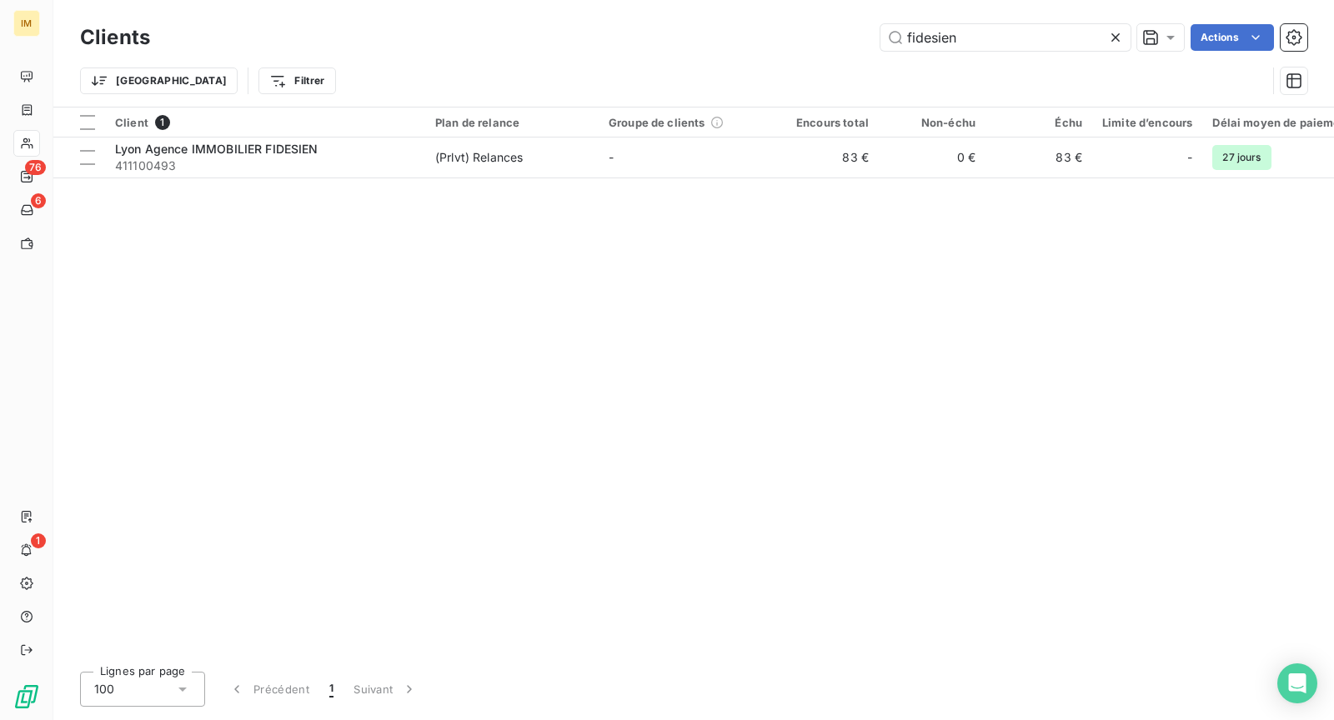
click at [981, 51] on div "Clients fidesien Actions" at bounding box center [693, 37] width 1227 height 35
click at [976, 42] on input "fidesien" at bounding box center [1005, 37] width 250 height 27
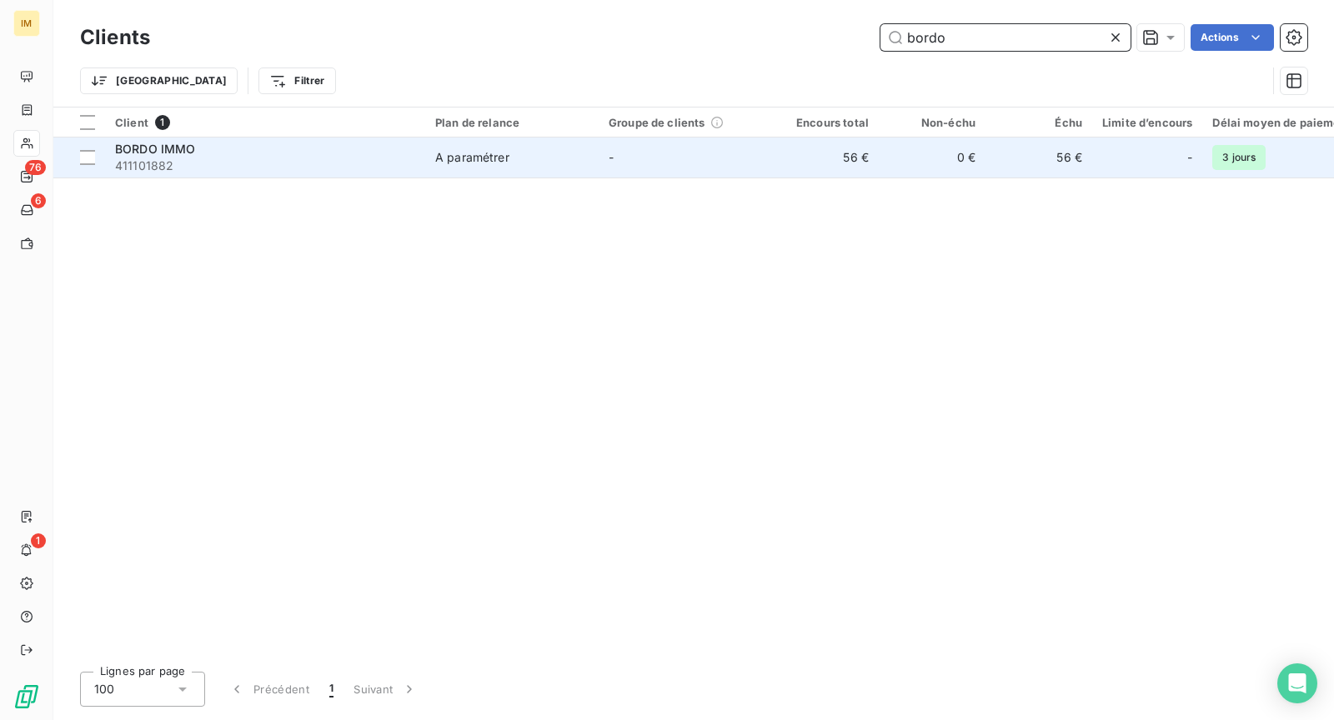
type input "bordo"
click at [663, 162] on td "-" at bounding box center [685, 158] width 173 height 40
